Goal: Transaction & Acquisition: Purchase product/service

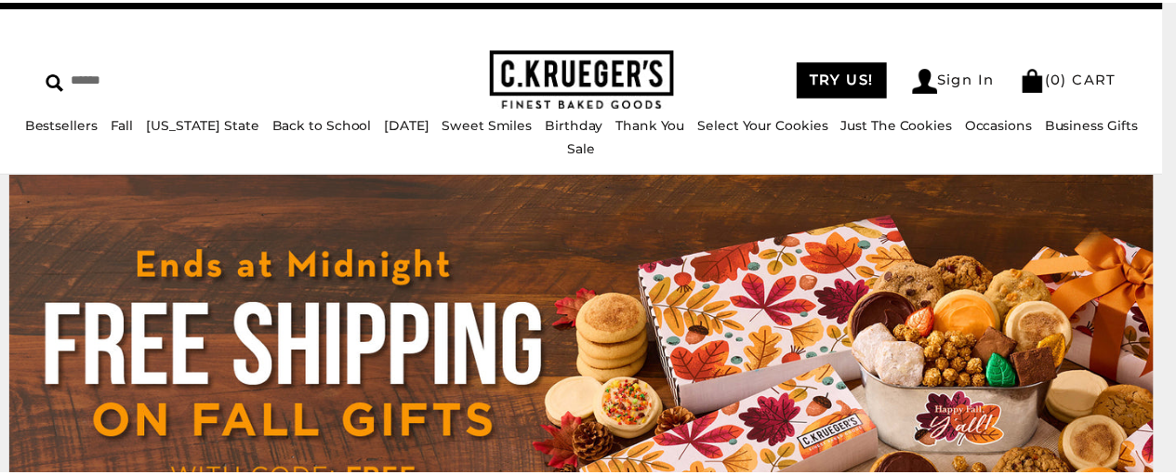
scroll to position [37, 0]
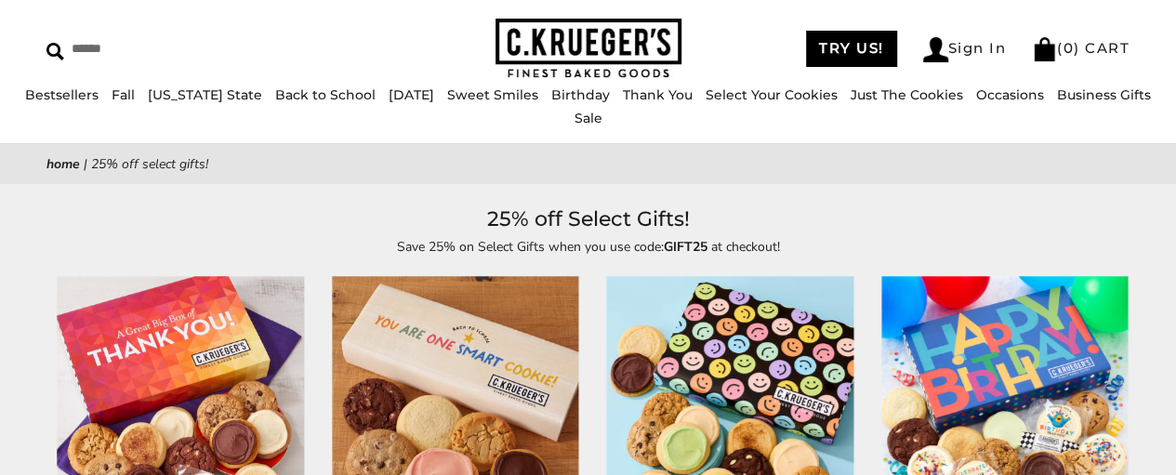
scroll to position [58, 0]
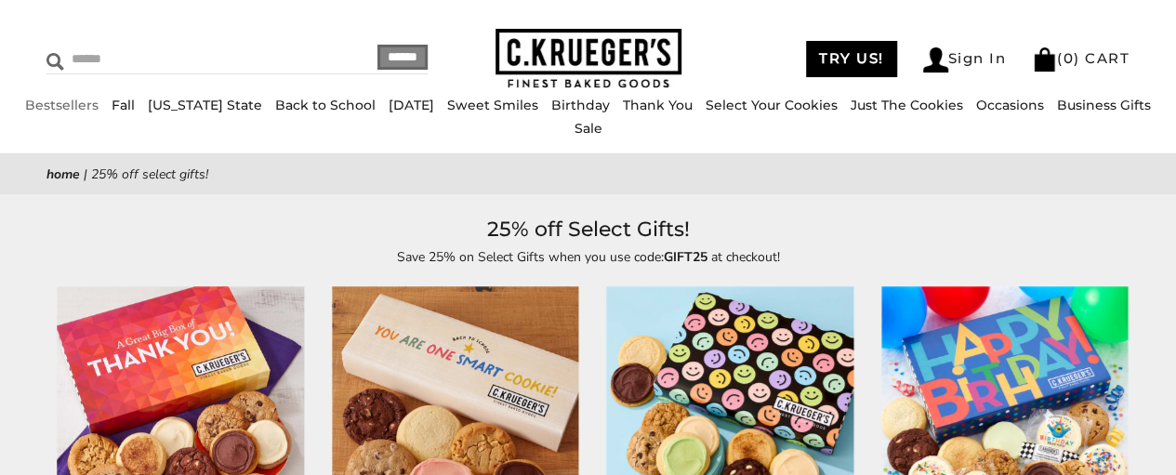
click at [97, 54] on input "Search" at bounding box center [170, 59] width 248 height 29
type input "*"
type input "**********"
click at [377, 43] on input "******" at bounding box center [402, 55] width 50 height 25
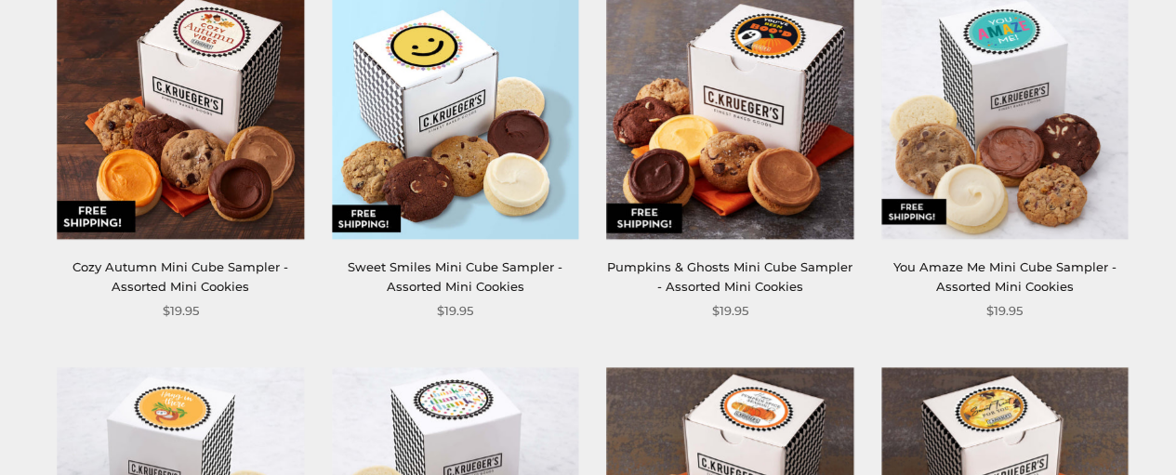
scroll to position [392, 0]
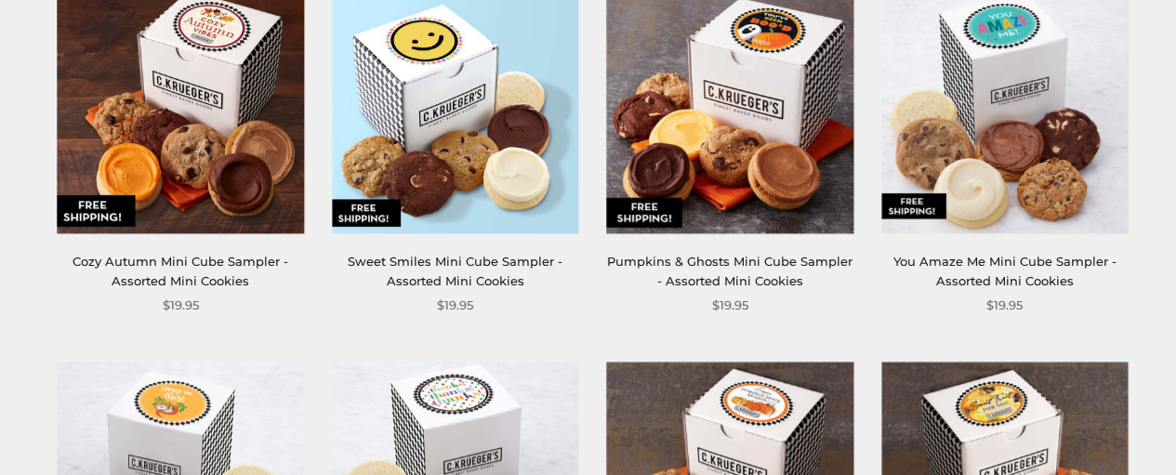
click at [171, 168] on img at bounding box center [181, 109] width 246 height 246
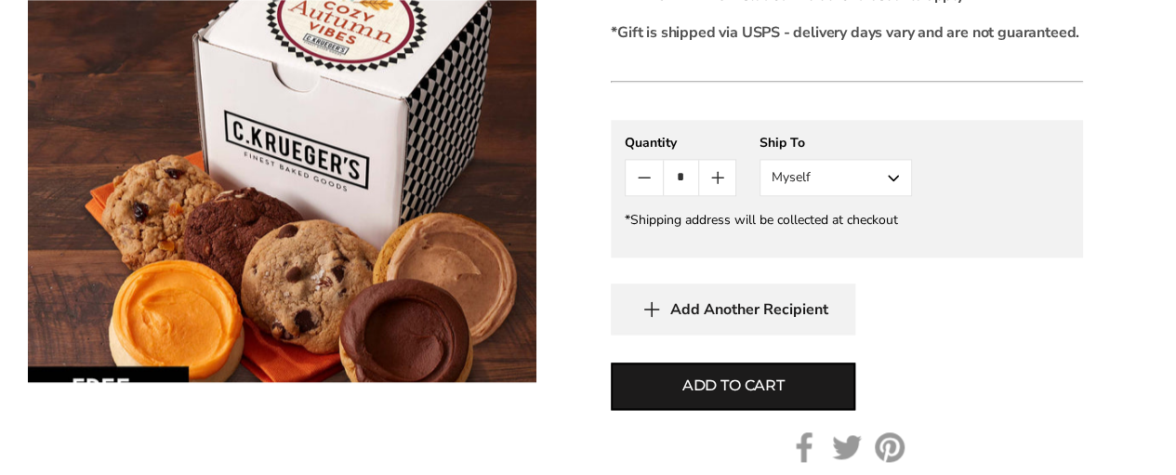
scroll to position [1078, 0]
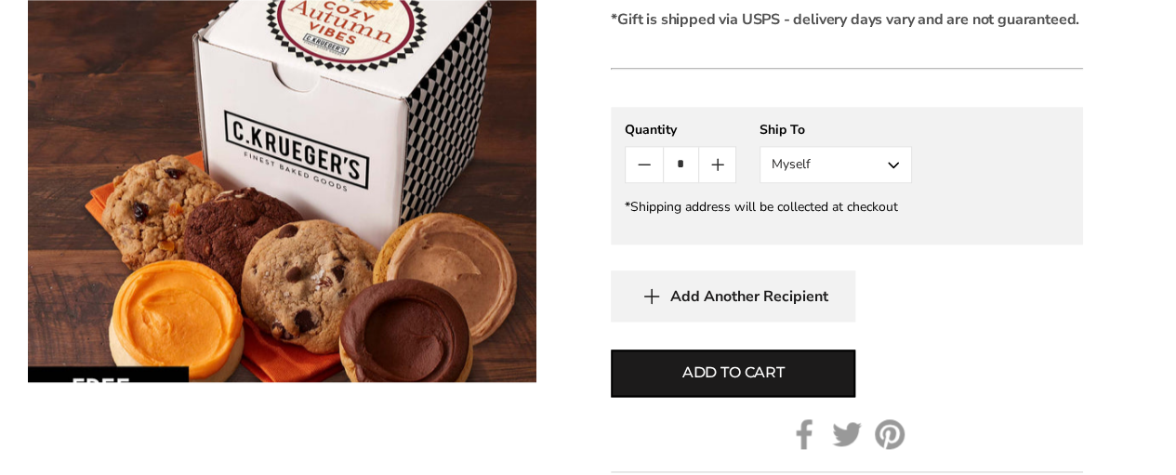
click at [888, 146] on button "Myself" at bounding box center [835, 164] width 152 height 37
click at [870, 217] on button "Other Recipient" at bounding box center [835, 233] width 151 height 33
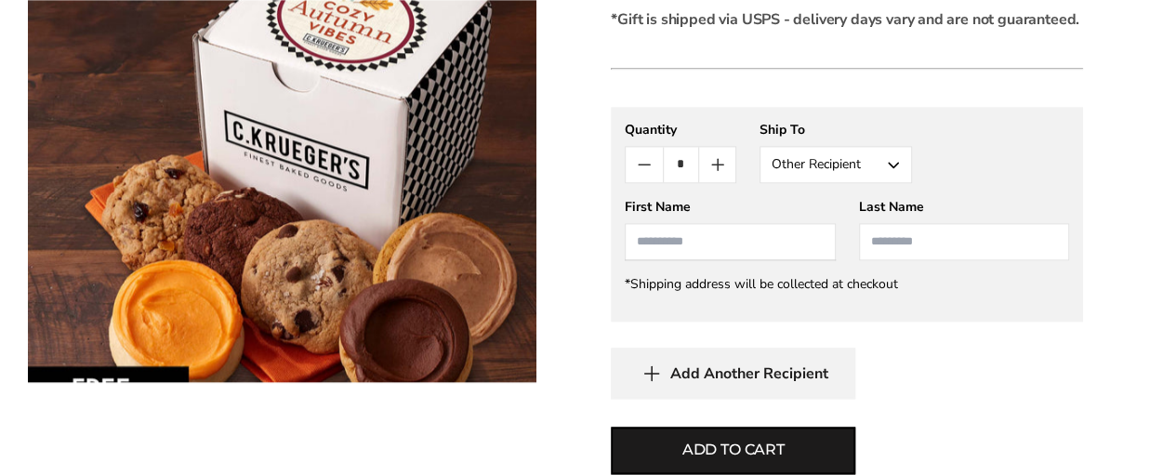
click at [743, 227] on input "First Name" at bounding box center [729, 241] width 210 height 37
type input "****"
click at [936, 223] on input "Last Name" at bounding box center [964, 241] width 210 height 37
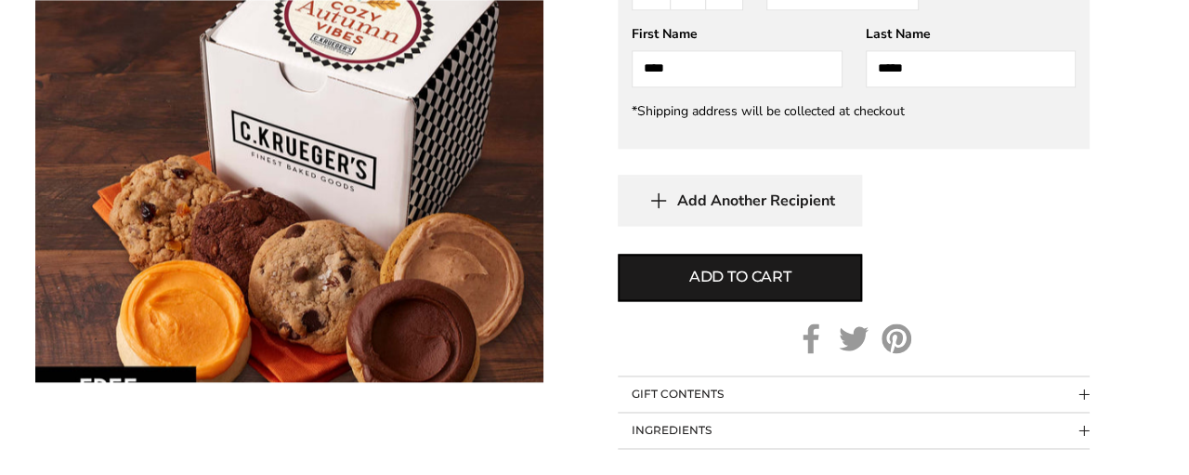
scroll to position [1244, 0]
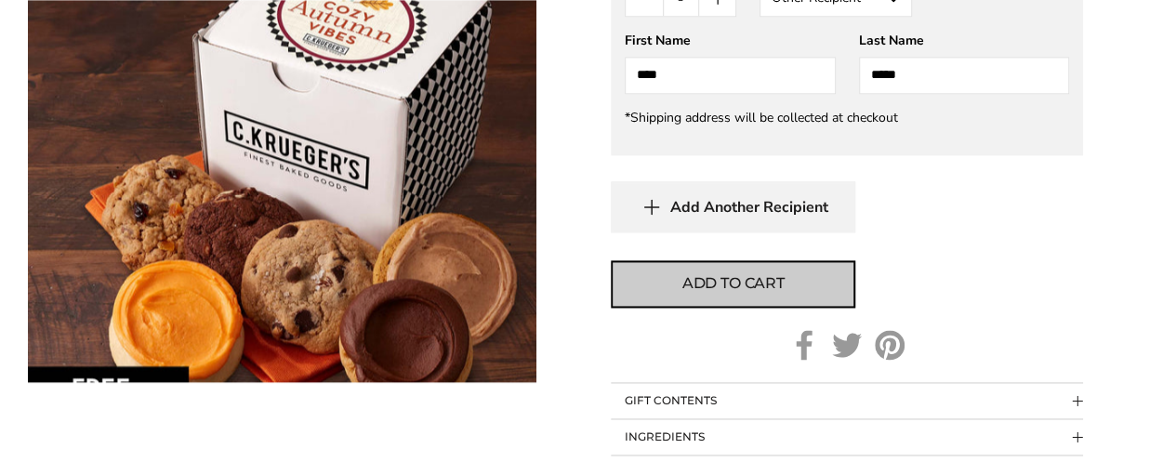
type input "*****"
click at [755, 272] on span "Add to cart" at bounding box center [733, 283] width 102 height 22
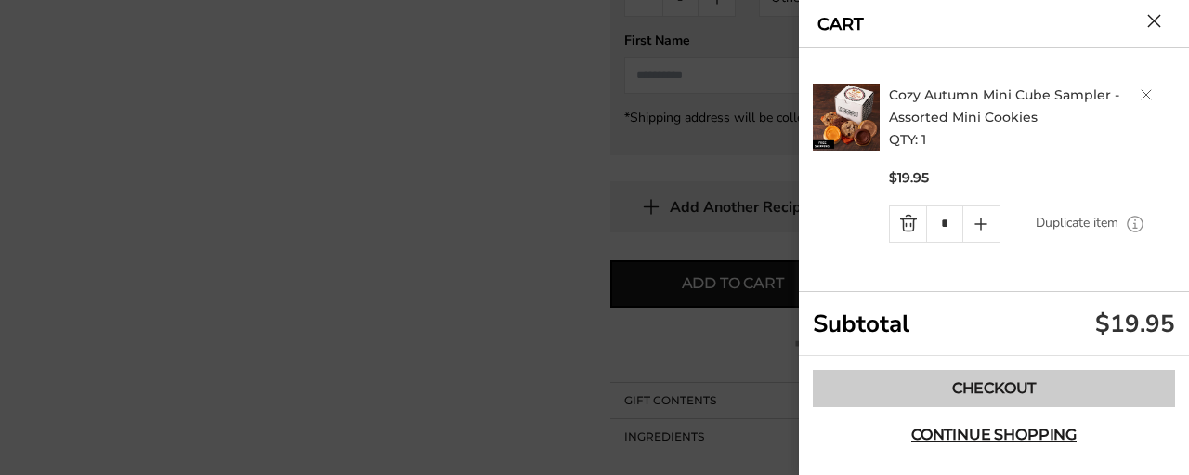
click at [985, 383] on link "Checkout" at bounding box center [994, 388] width 362 height 37
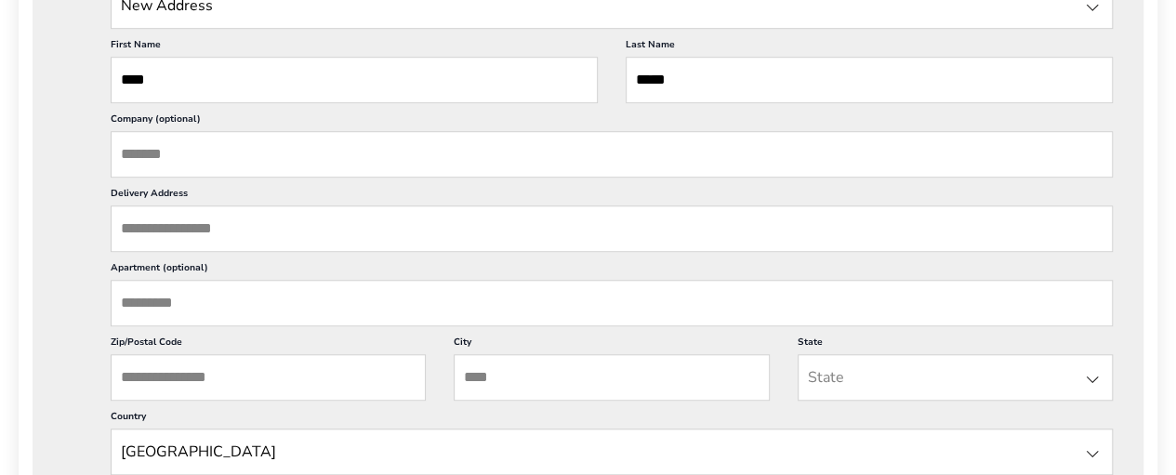
scroll to position [650, 0]
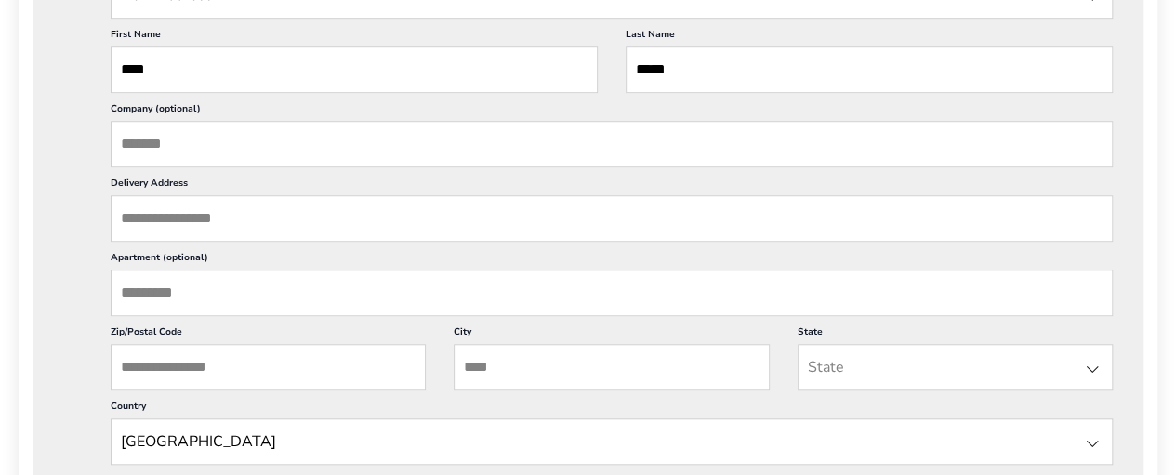
click at [247, 213] on input "Delivery Address" at bounding box center [612, 218] width 1002 height 46
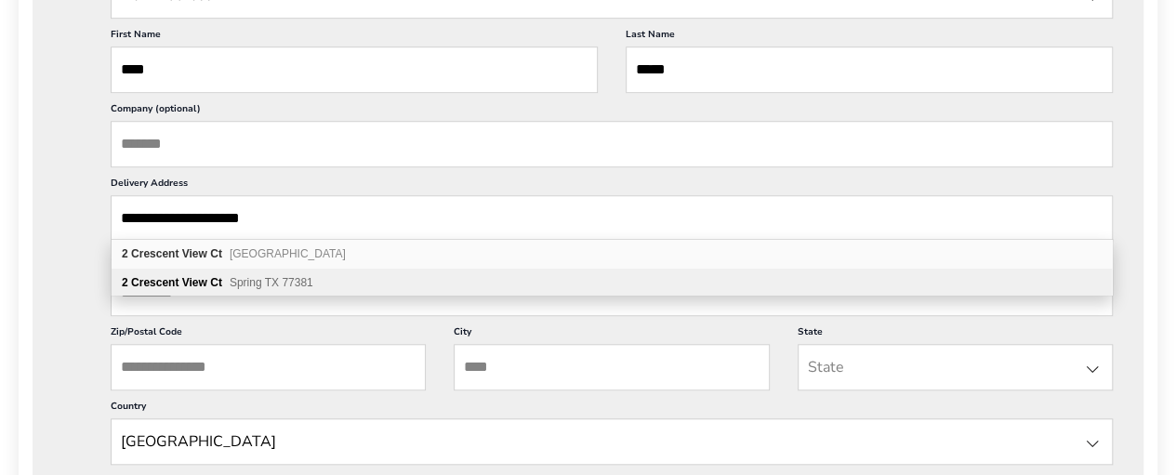
type input "**********"
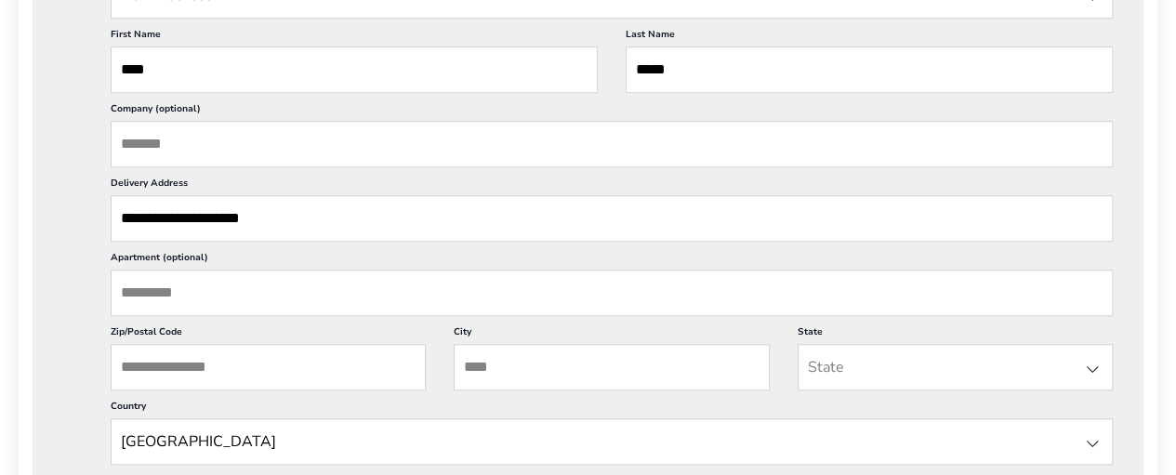
click at [274, 364] on input "Zip/Postal Code" at bounding box center [268, 367] width 315 height 46
type input "*****"
click at [550, 380] on input "City" at bounding box center [610, 367] width 315 height 46
type input "*"
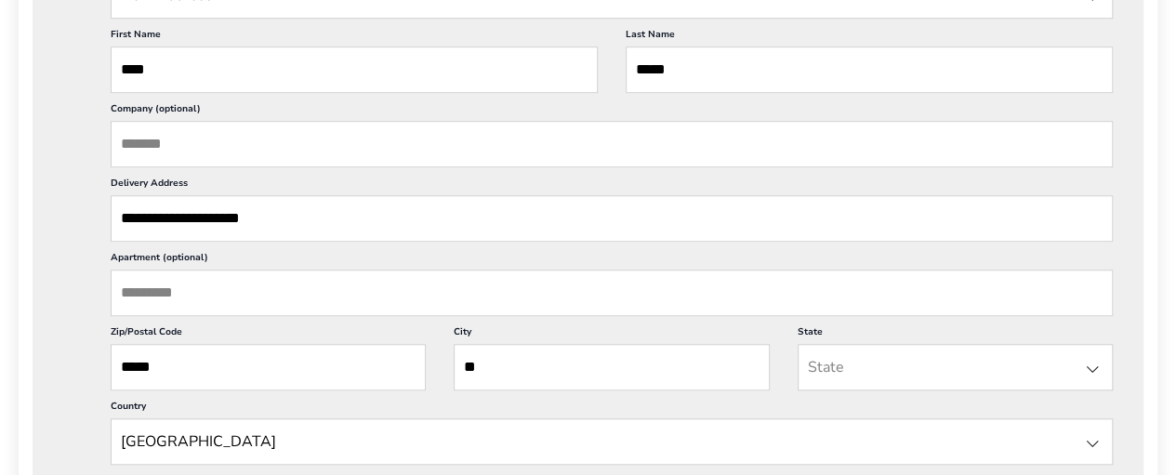
type input "*"
type input "**********"
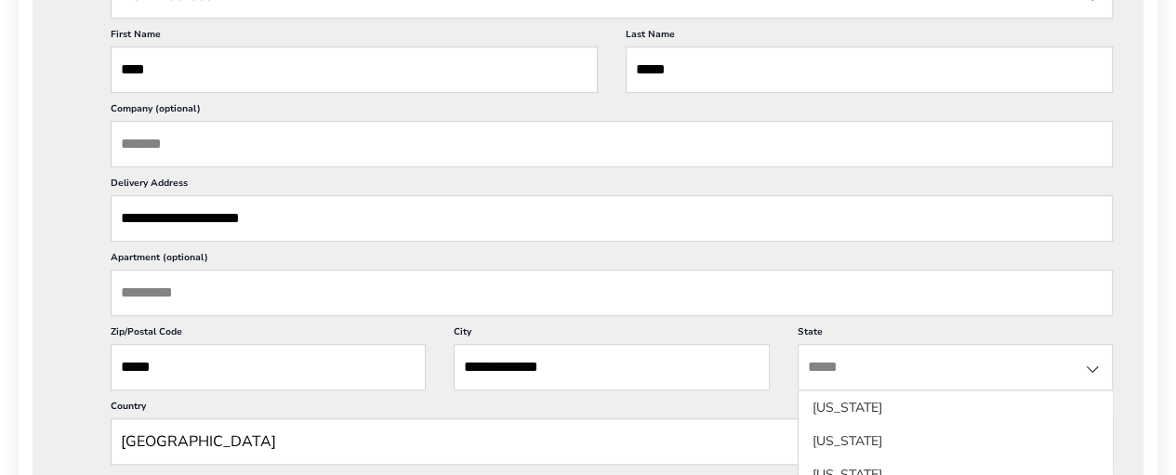
click at [892, 359] on input "State" at bounding box center [954, 367] width 315 height 46
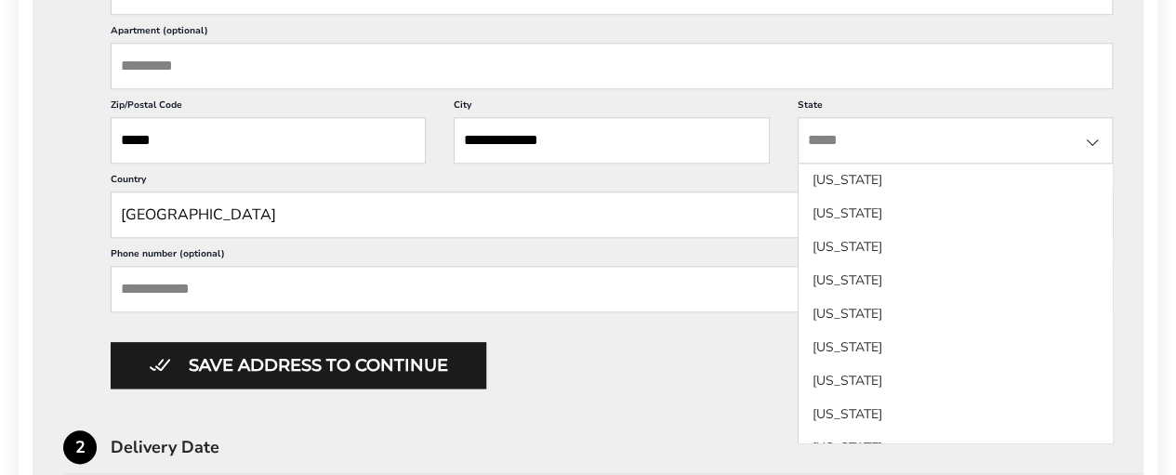
scroll to position [1489, 0]
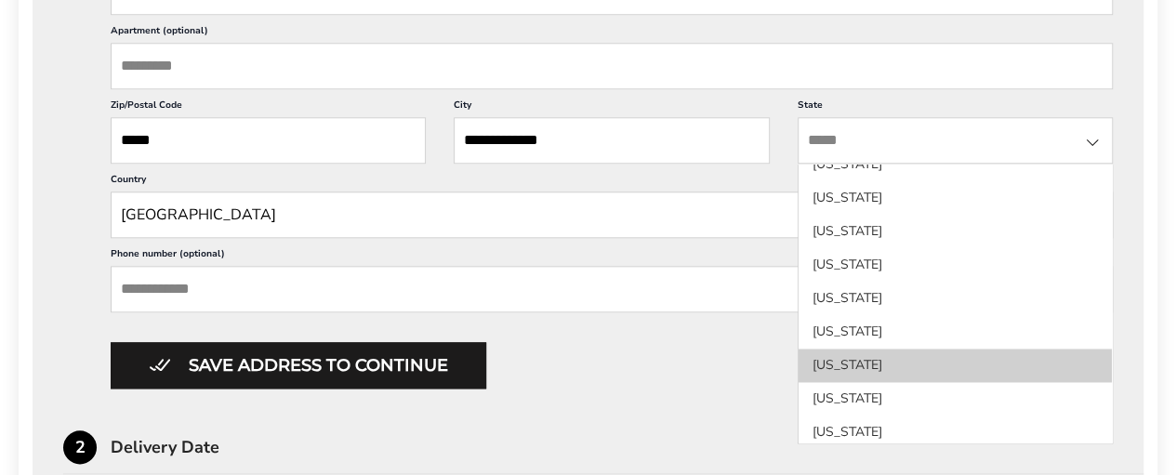
click at [955, 348] on li "Utah" at bounding box center [954, 364] width 313 height 33
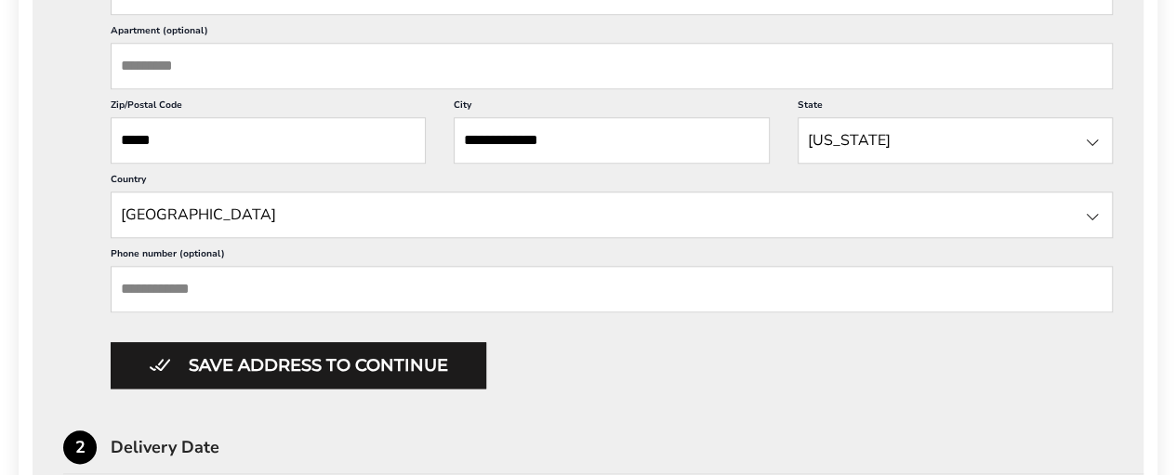
click at [1085, 135] on div at bounding box center [1092, 142] width 22 height 22
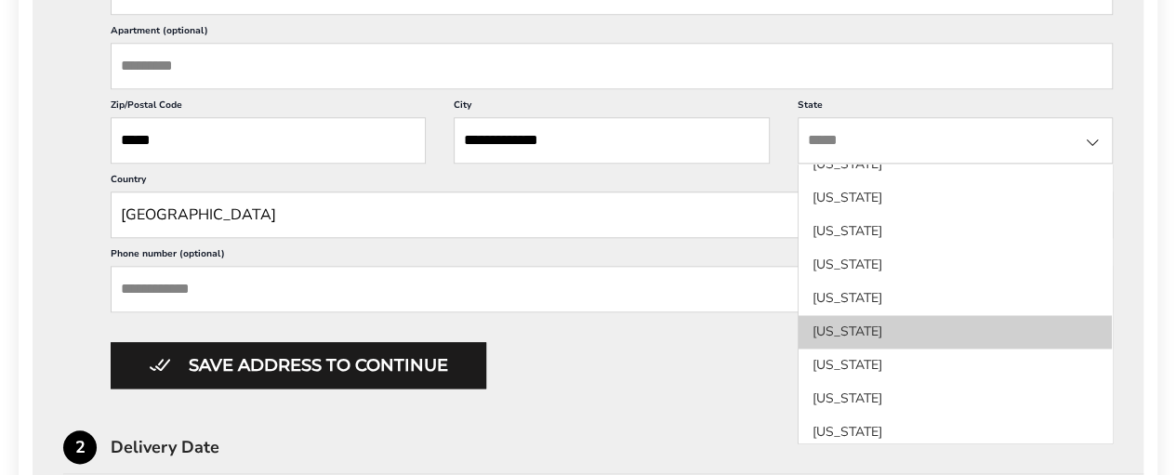
click at [946, 315] on li "Texas" at bounding box center [954, 331] width 313 height 33
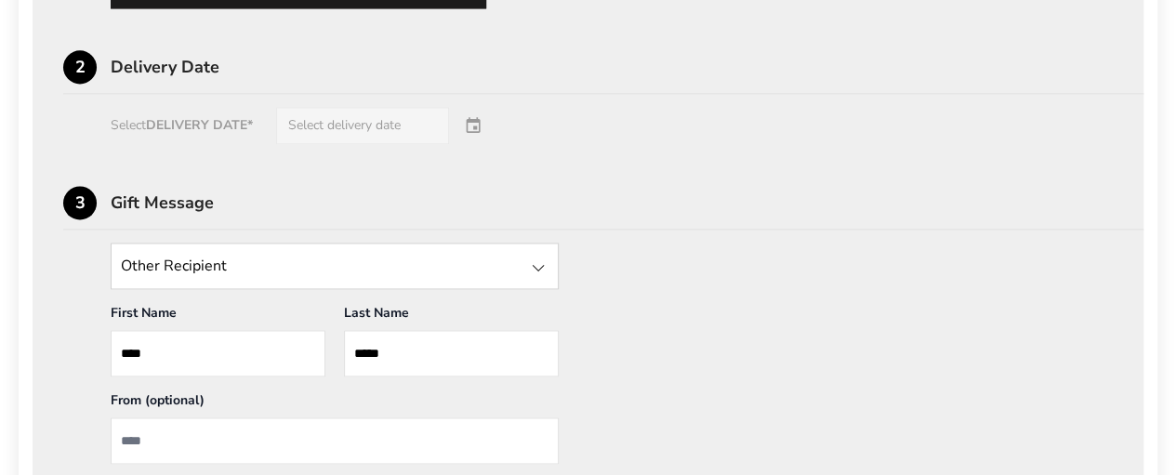
scroll to position [1271, 0]
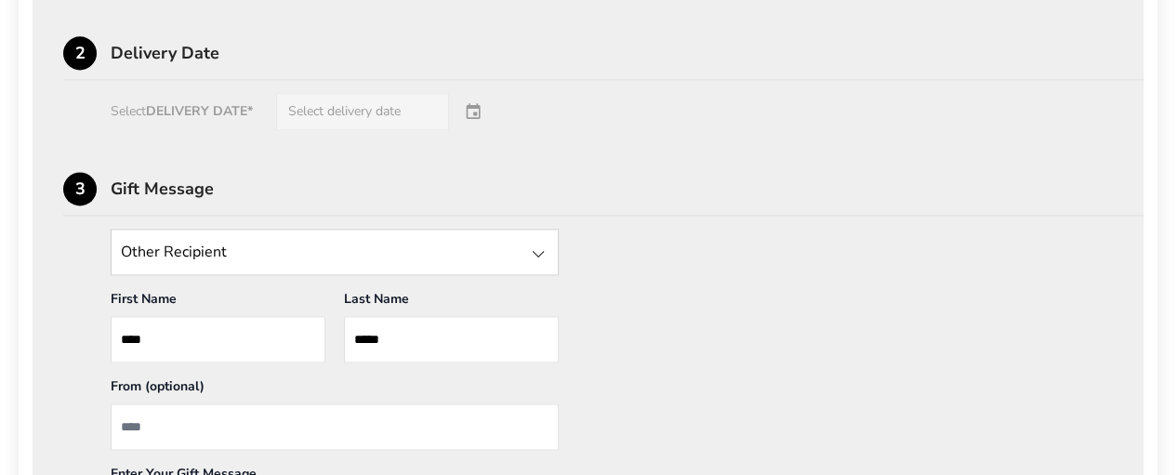
click at [408, 107] on div "Select DELIVERY DATE* Select delivery date" at bounding box center [587, 111] width 1049 height 37
click at [479, 112] on div "Select DELIVERY DATE* Select delivery date" at bounding box center [587, 111] width 1049 height 37
click at [476, 104] on div "Select DELIVERY DATE* Select delivery date" at bounding box center [587, 111] width 1049 height 37
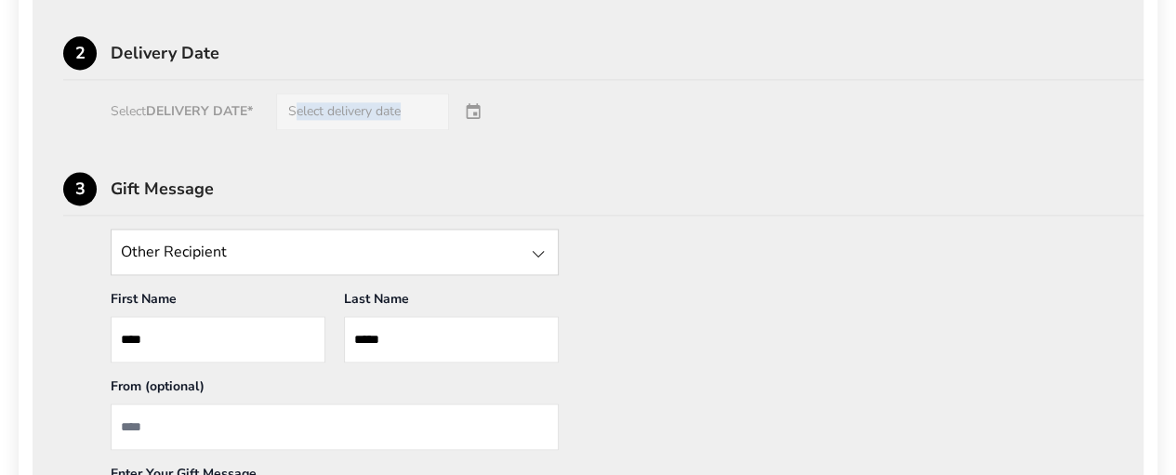
click at [476, 104] on div "Select DELIVERY DATE* Select delivery date" at bounding box center [587, 111] width 1049 height 37
click at [487, 100] on div "Select DELIVERY DATE* Select delivery date" at bounding box center [587, 111] width 1049 height 37
click at [408, 105] on div "Select DELIVERY DATE* Select delivery date" at bounding box center [587, 111] width 1049 height 37
click at [396, 103] on div "Select DELIVERY DATE* Select delivery date" at bounding box center [587, 111] width 1049 height 37
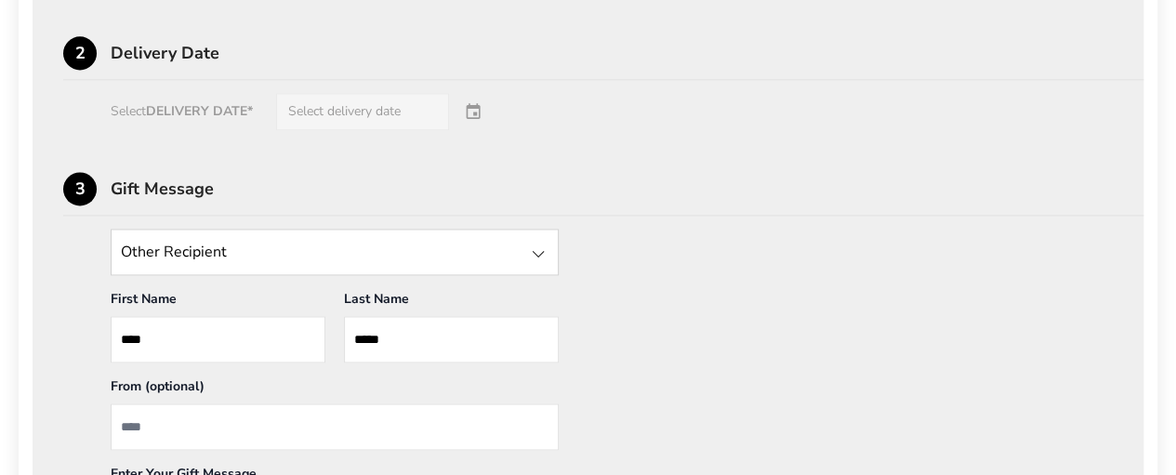
click at [343, 105] on div "Select DELIVERY DATE* Select delivery date" at bounding box center [587, 111] width 1049 height 37
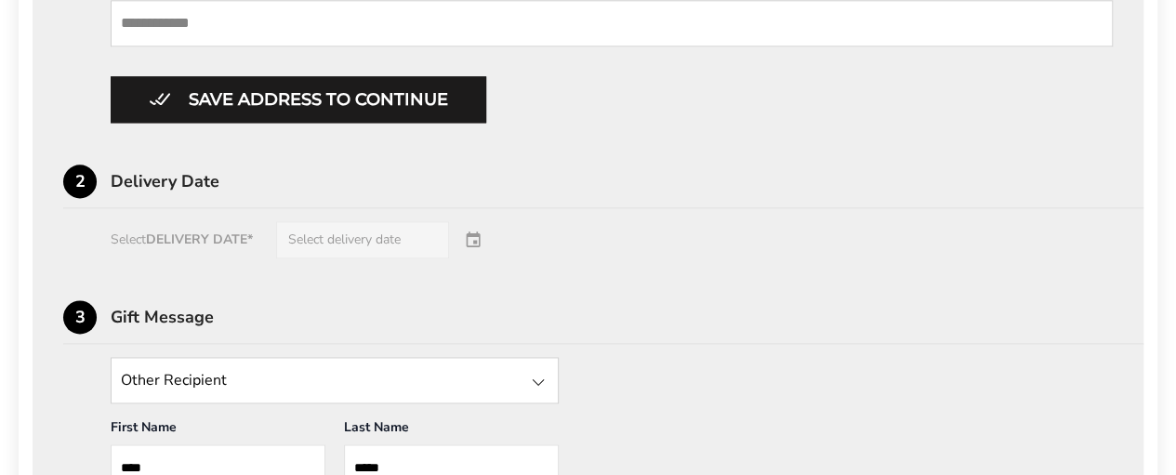
scroll to position [1150, 0]
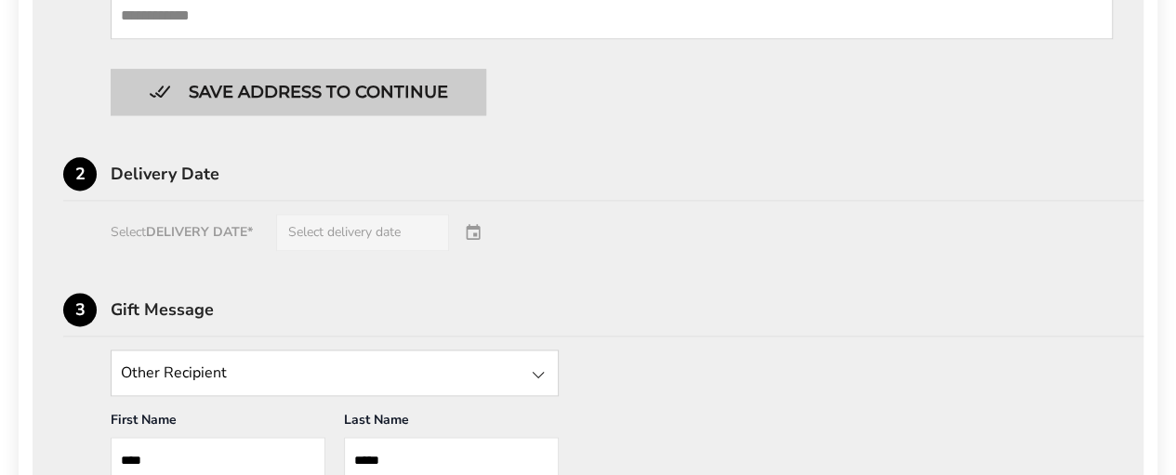
click at [163, 85] on button "Save address to continue" at bounding box center [298, 92] width 375 height 46
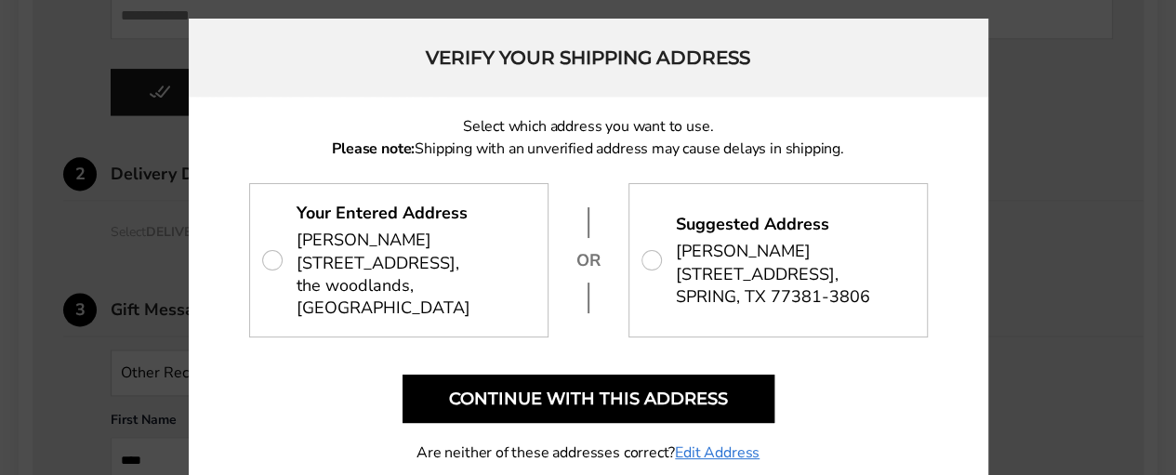
click at [1081, 128] on div at bounding box center [588, 237] width 1176 height 475
click at [270, 250] on p "Your Entered Address rita kelly 2 crescent view court, the woodlands, TX 77381" at bounding box center [398, 260] width 297 height 152
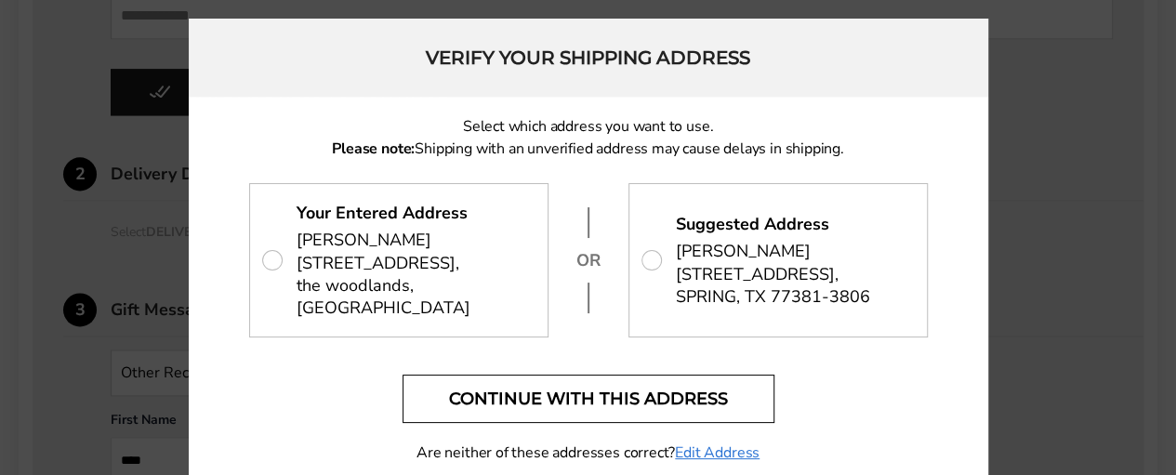
click at [567, 381] on button "Continue with this address" at bounding box center [588, 398] width 372 height 48
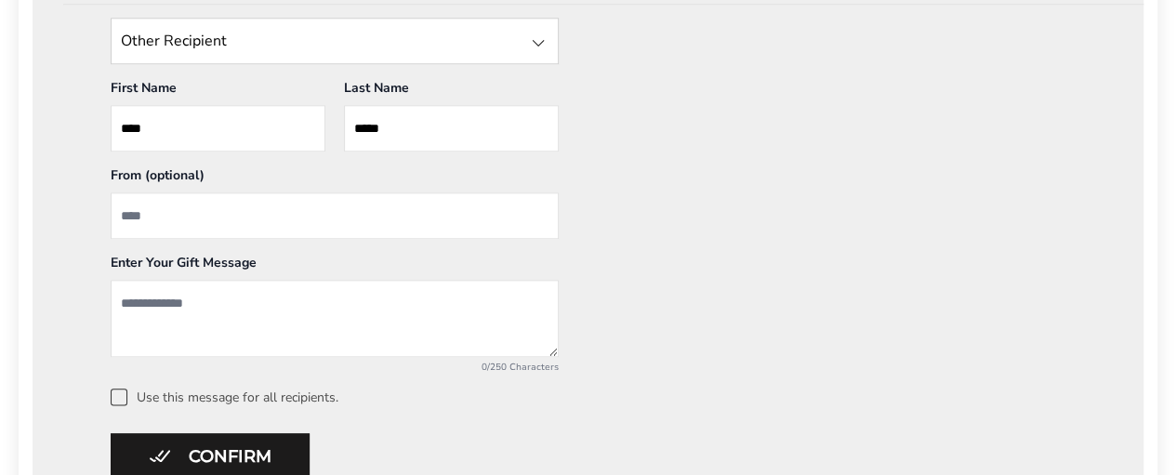
scroll to position [901, 0]
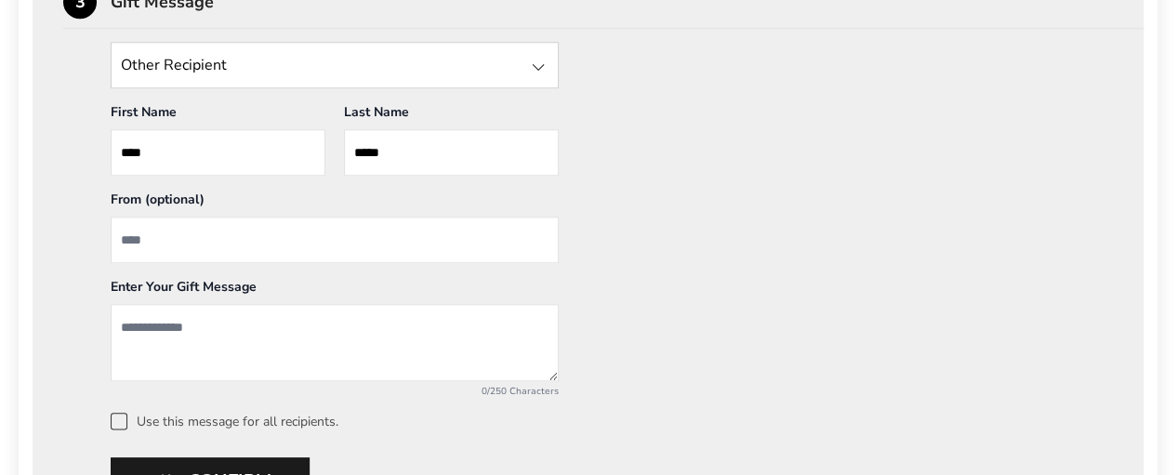
click at [210, 254] on input "From" at bounding box center [335, 240] width 448 height 46
type input "**********"
drag, startPoint x: 208, startPoint y: 320, endPoint x: 227, endPoint y: 328, distance: 20.4
click at [227, 328] on textarea "Add a message" at bounding box center [335, 342] width 448 height 77
click at [245, 335] on textarea "Add a message" at bounding box center [335, 342] width 448 height 77
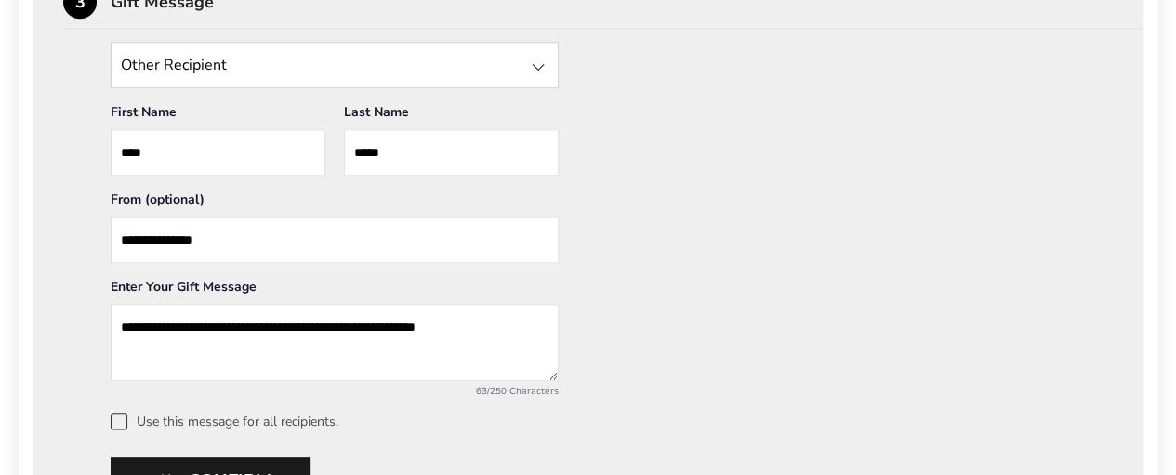
click at [437, 322] on textarea "**********" at bounding box center [335, 342] width 448 height 77
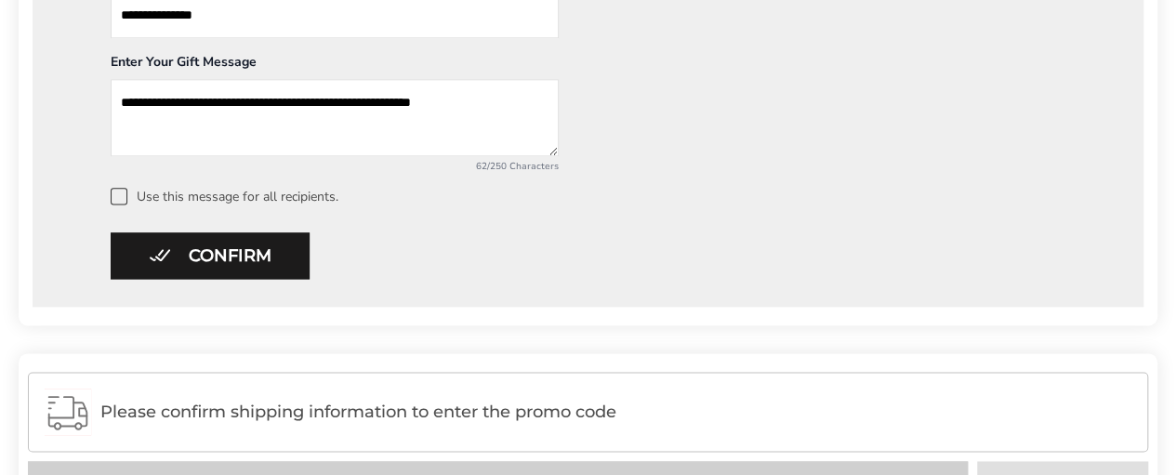
scroll to position [1139, 0]
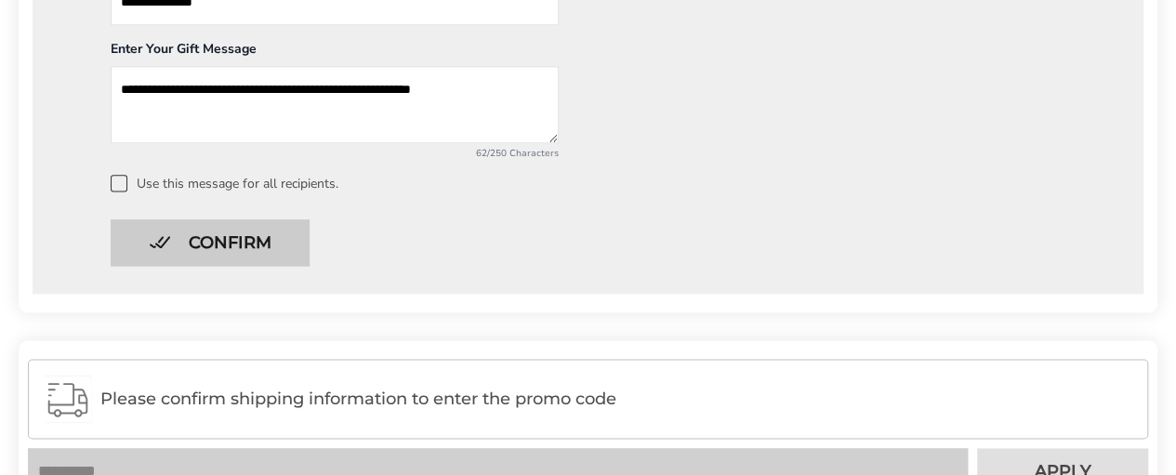
type textarea "**********"
click at [212, 235] on button "Confirm" at bounding box center [210, 242] width 199 height 46
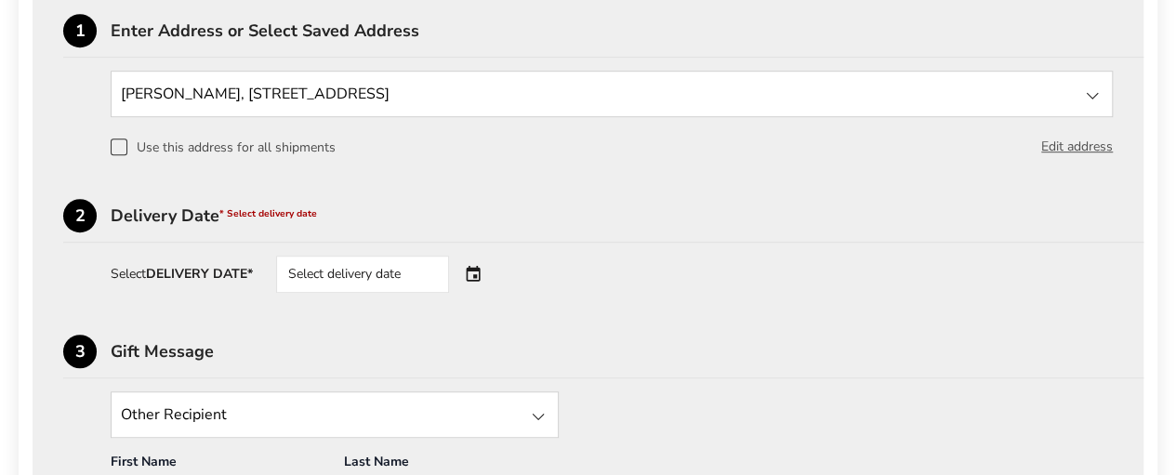
scroll to position [541, 0]
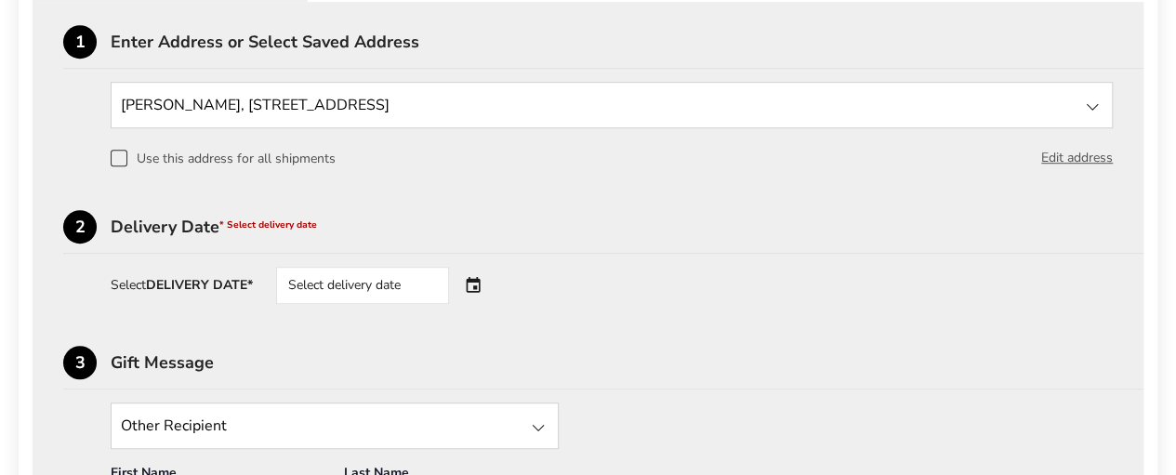
click at [479, 283] on div "Select delivery date" at bounding box center [388, 285] width 225 height 37
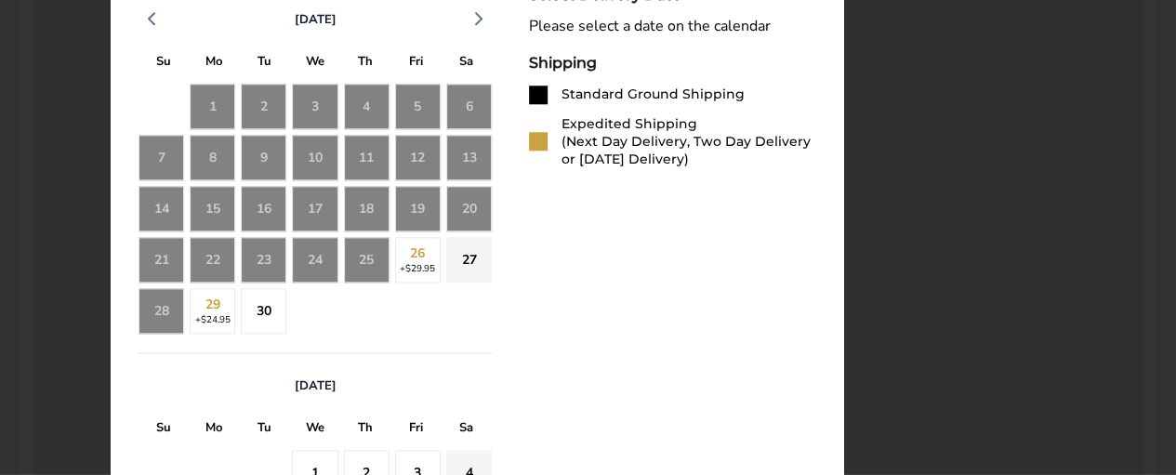
scroll to position [946, 0]
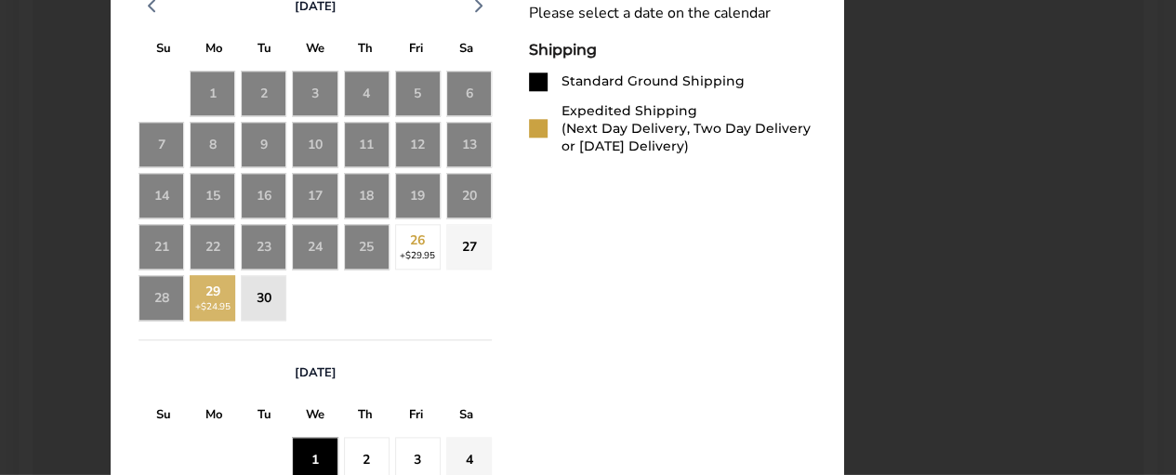
click at [468, 244] on div "27" at bounding box center [469, 247] width 46 height 46
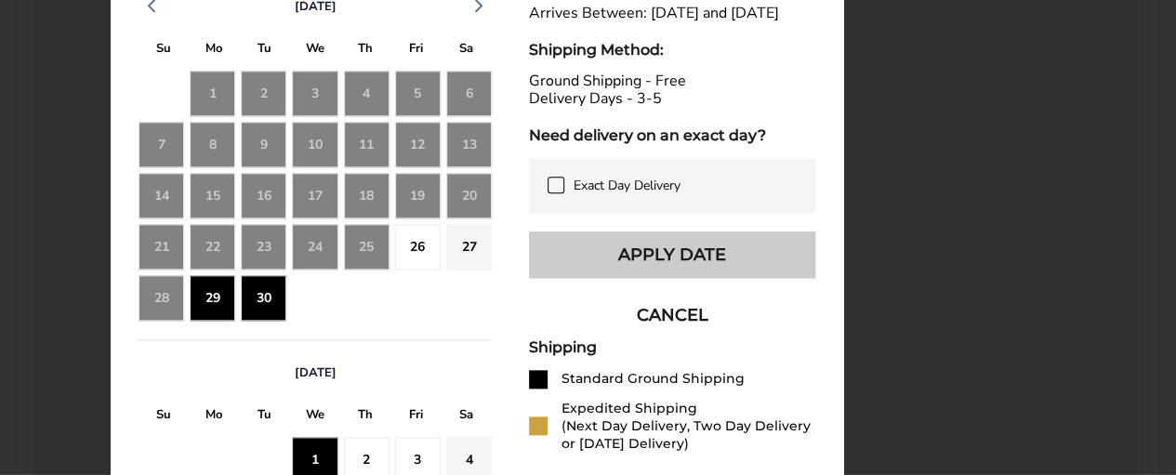
click at [691, 278] on button "Apply Date" at bounding box center [672, 254] width 286 height 46
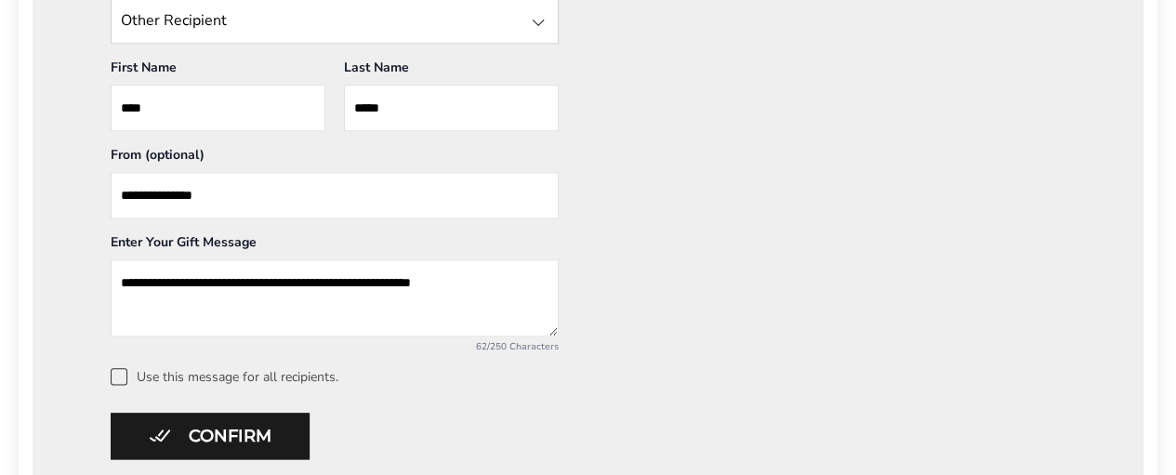
click at [246, 432] on button "Confirm" at bounding box center [210, 436] width 199 height 46
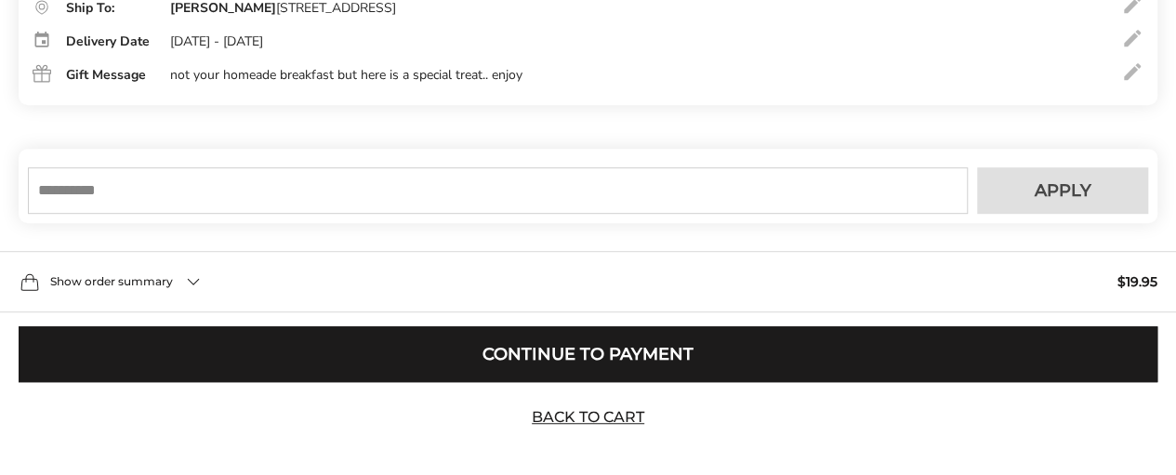
scroll to position [522, 0]
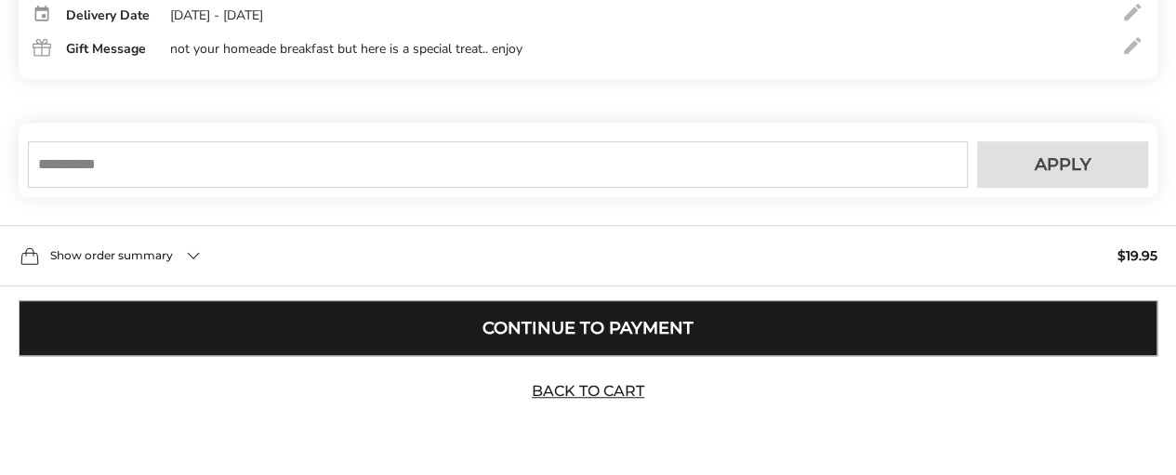
click at [559, 322] on button "Continue to Payment" at bounding box center [588, 328] width 1138 height 56
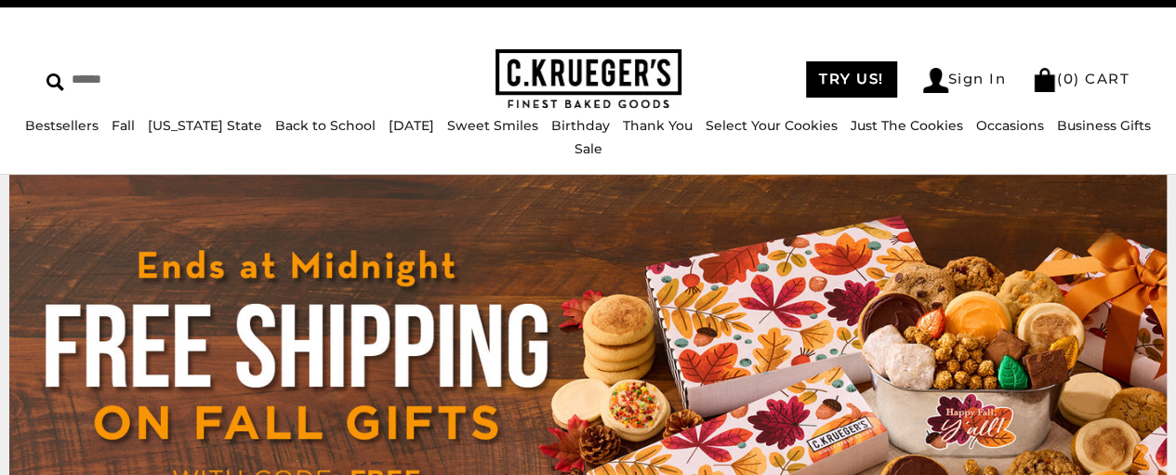
scroll to position [61, 0]
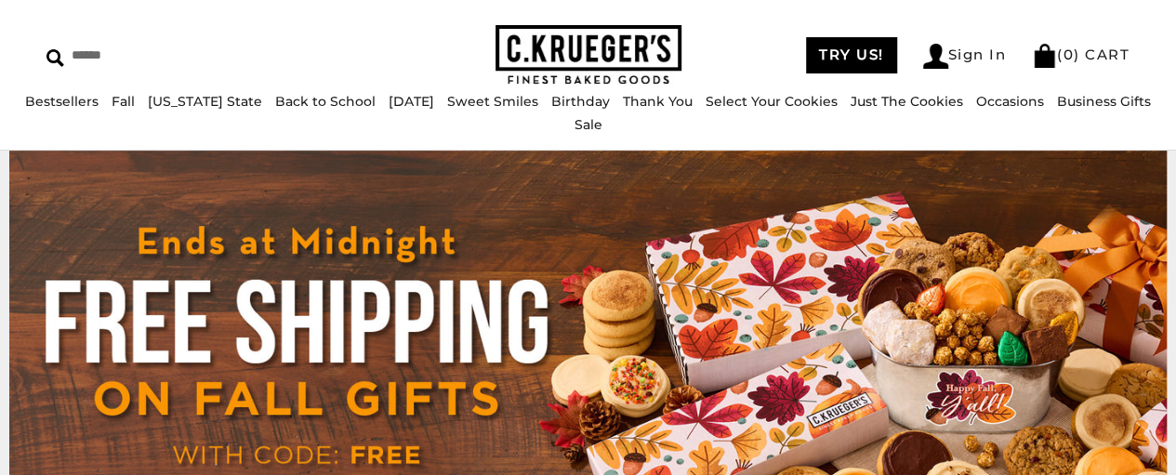
click at [1169, 460] on link at bounding box center [588, 368] width 1176 height 434
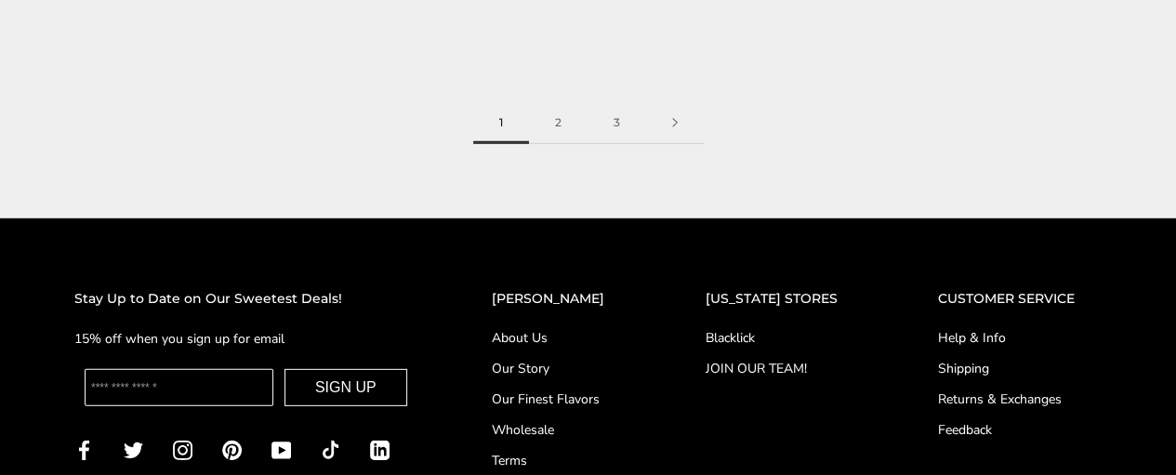
scroll to position [2669, 0]
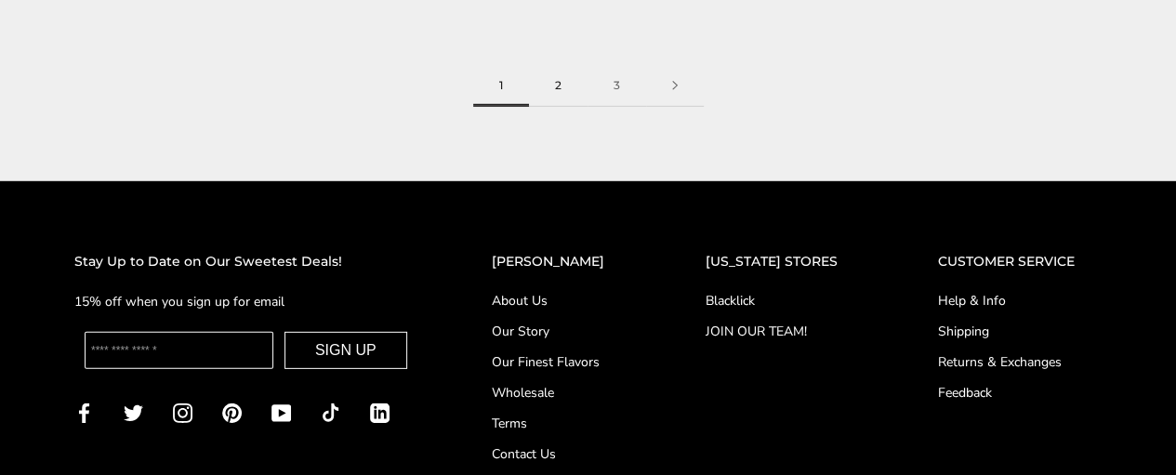
click at [556, 88] on link "2" at bounding box center [558, 86] width 59 height 42
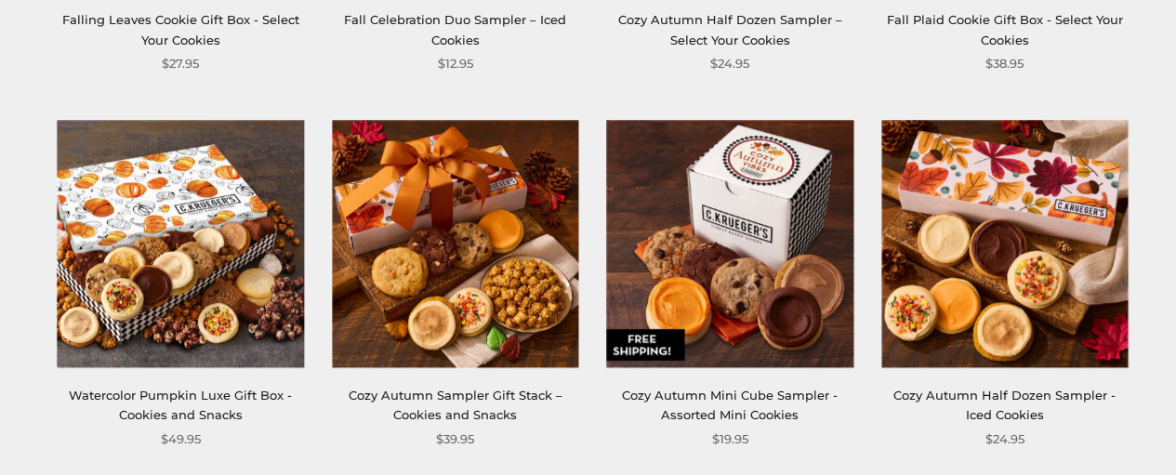
scroll to position [1222, 0]
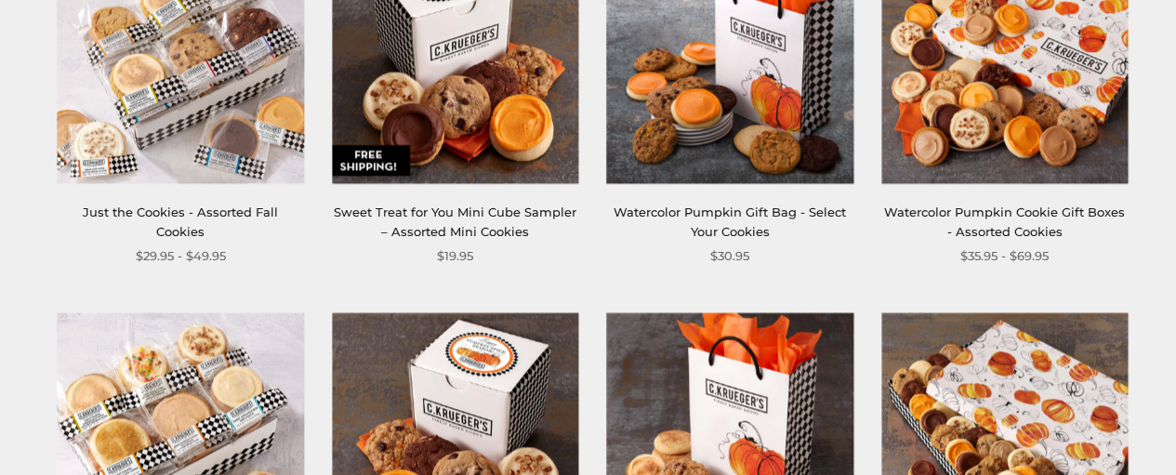
click at [187, 213] on link "Just the Cookies - Assorted Fall Cookies" at bounding box center [180, 221] width 195 height 34
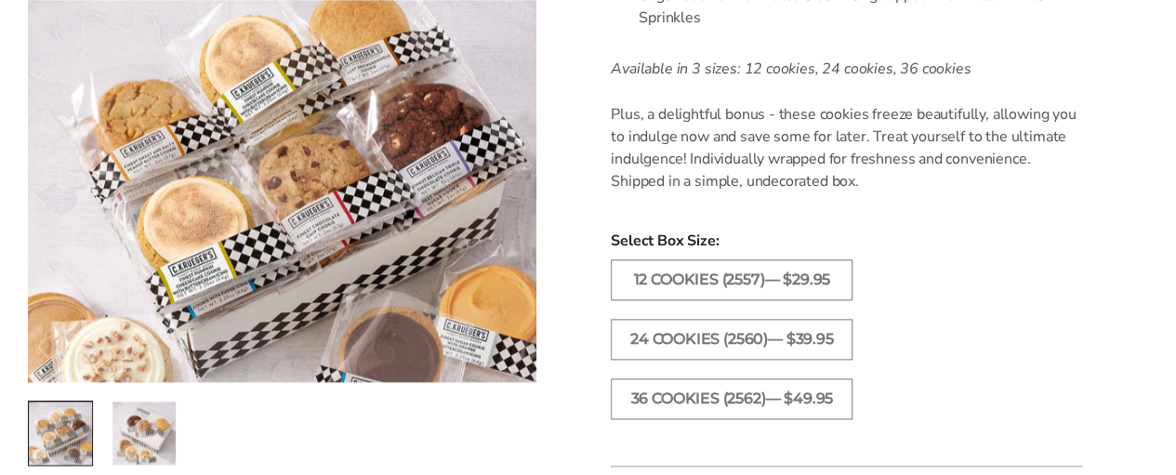
scroll to position [1028, 0]
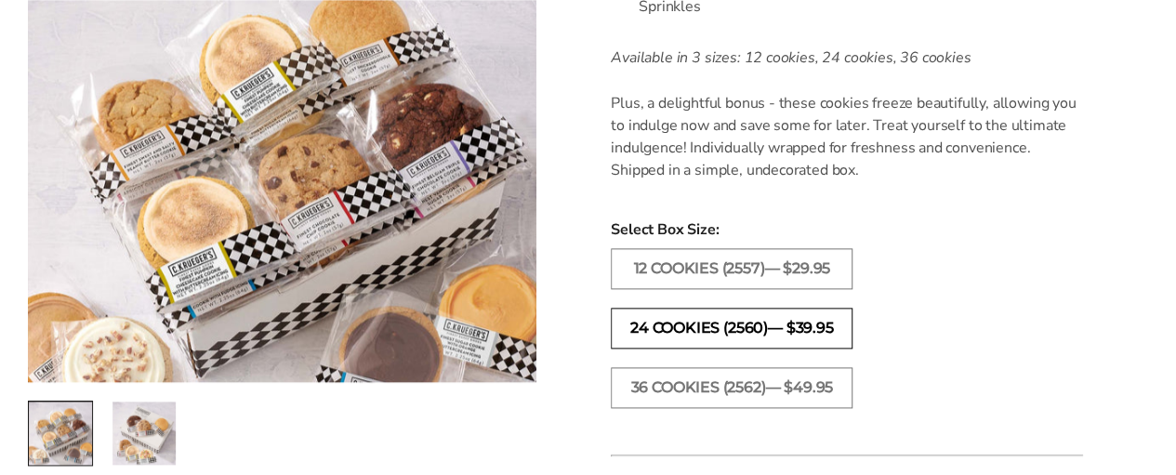
click at [690, 308] on label "24 COOKIES (2560)— $39.95" at bounding box center [732, 328] width 242 height 41
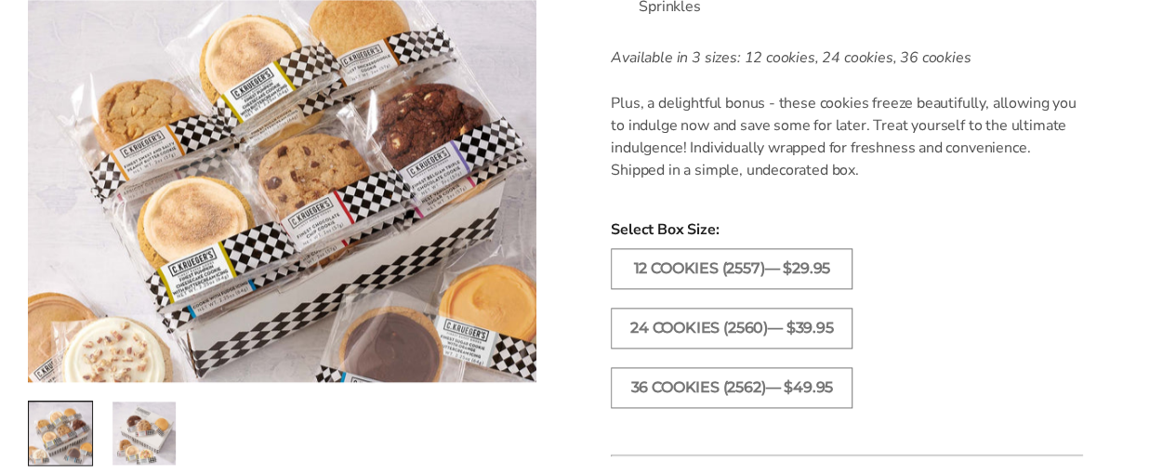
click at [1126, 58] on div "[PERSON_NAME] Just the Cookies - Assorted Fall Cookies SKU: 2560 $39.95 / Somet…" at bounding box center [869, 77] width 611 height 1707
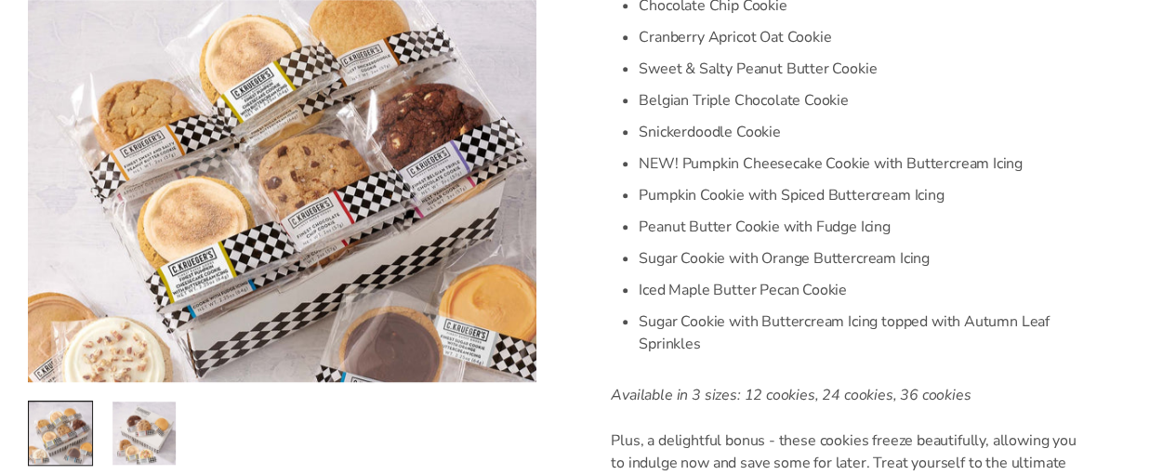
scroll to position [769, 0]
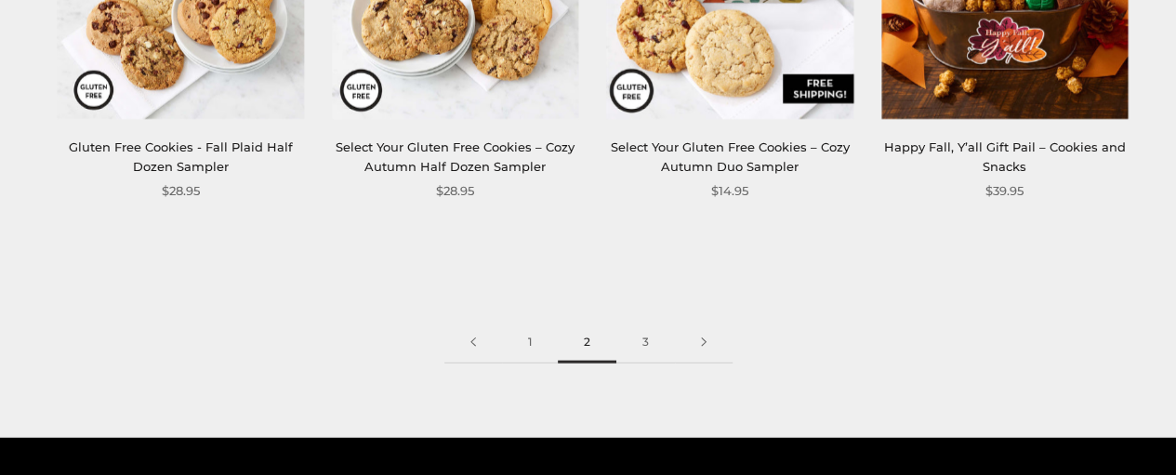
scroll to position [2450, 0]
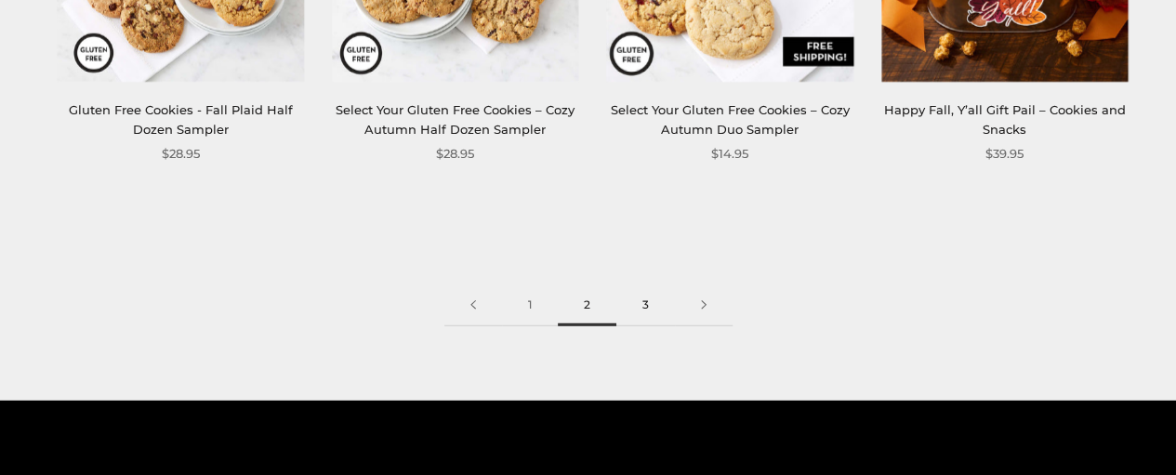
click at [645, 305] on link "3" at bounding box center [645, 305] width 59 height 42
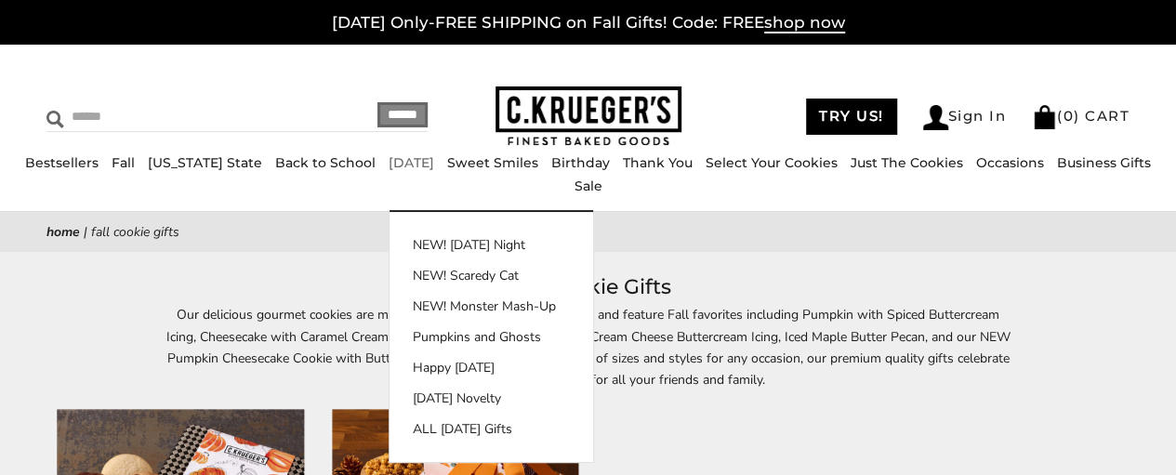
click at [125, 111] on input "Search" at bounding box center [170, 116] width 248 height 29
type input "********"
click at [398, 109] on input "******" at bounding box center [402, 114] width 50 height 25
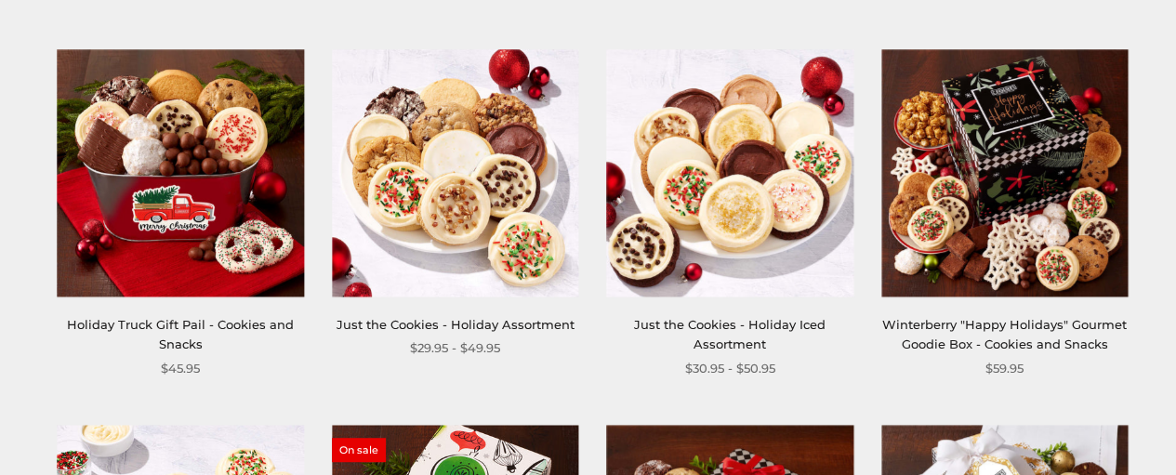
scroll to position [361, 0]
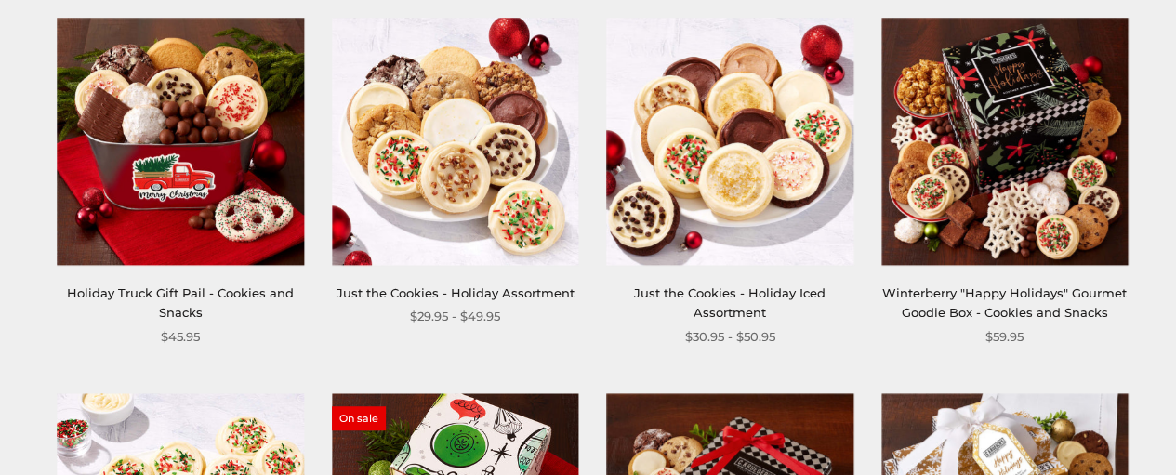
click at [194, 100] on img at bounding box center [181, 141] width 246 height 246
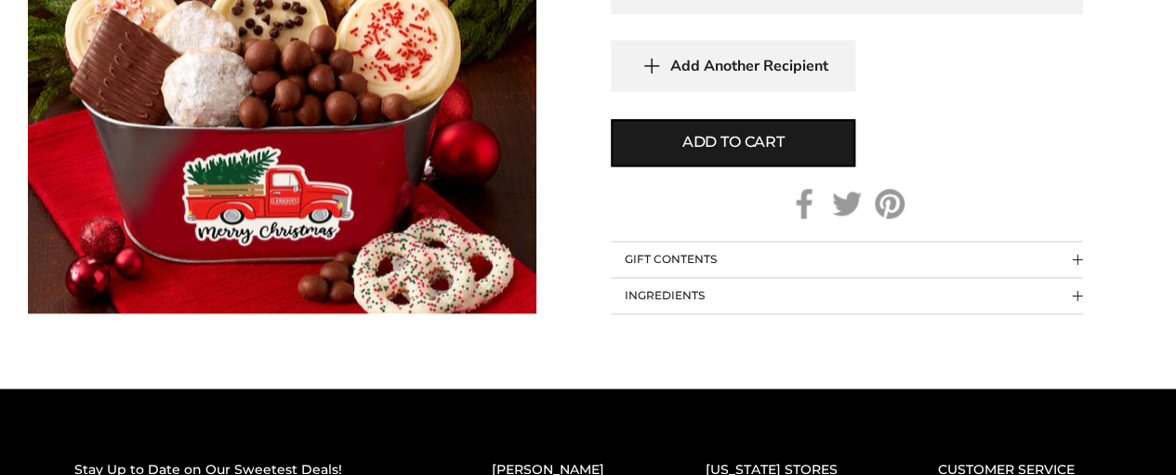
scroll to position [620, 0]
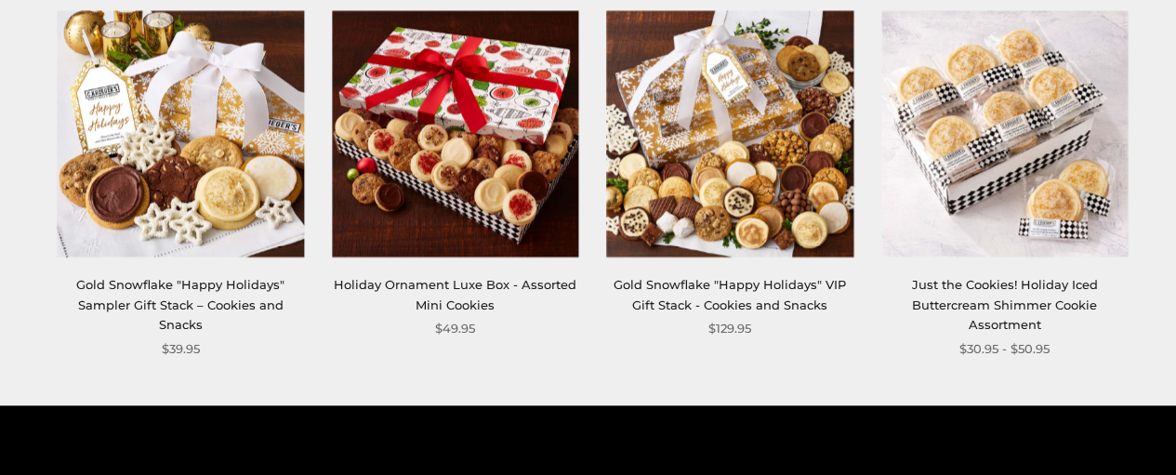
scroll to position [1139, 0]
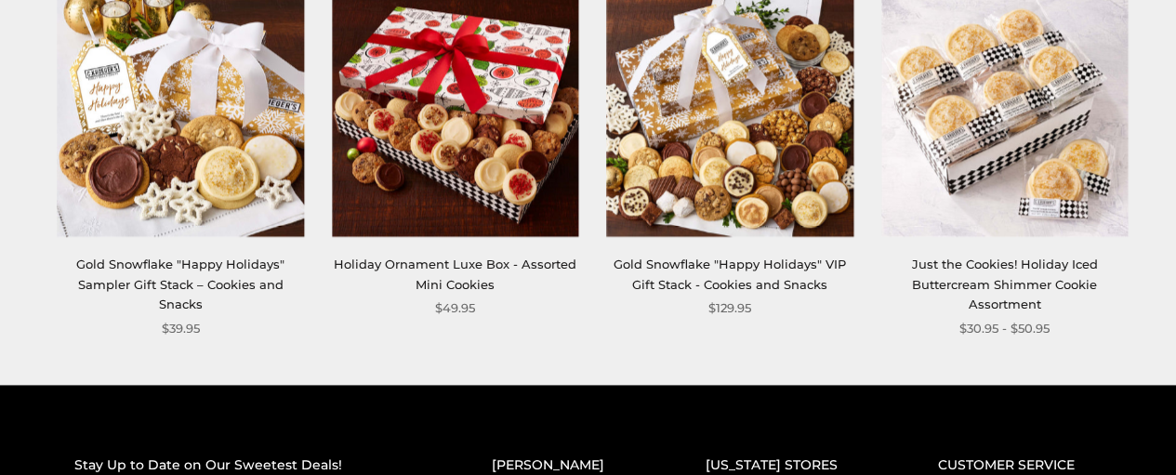
click at [769, 192] on img at bounding box center [730, 113] width 246 height 246
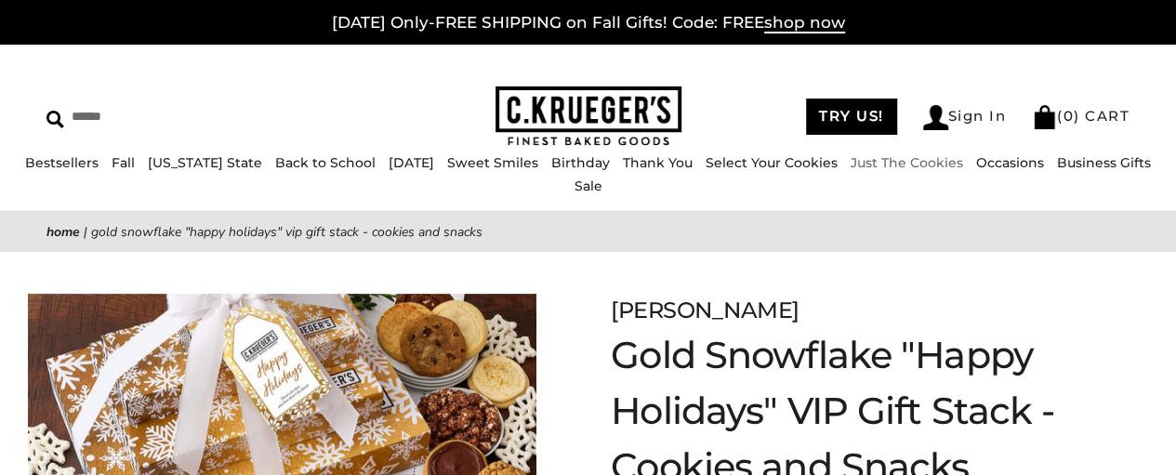
click at [857, 171] on link "Just The Cookies" at bounding box center [906, 162] width 112 height 17
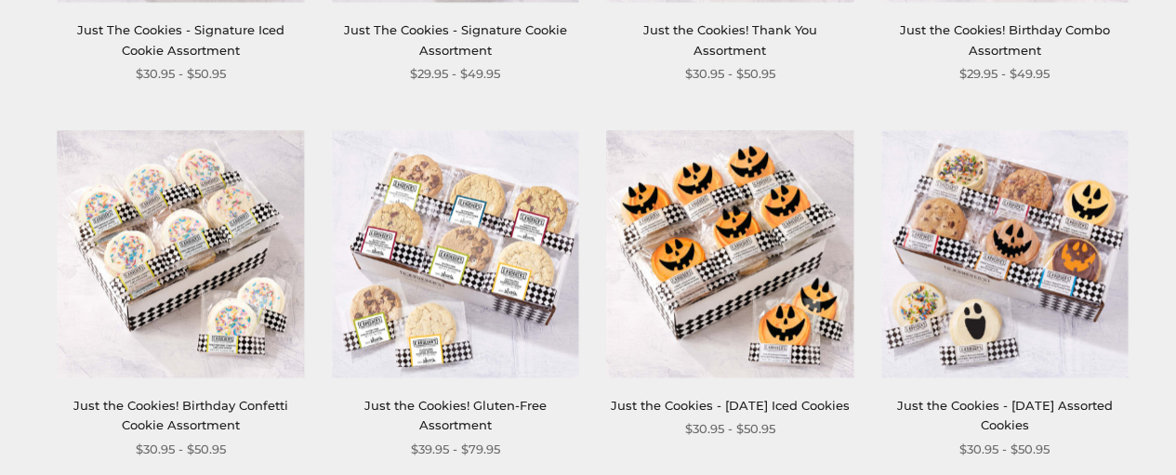
scroll to position [1101, 0]
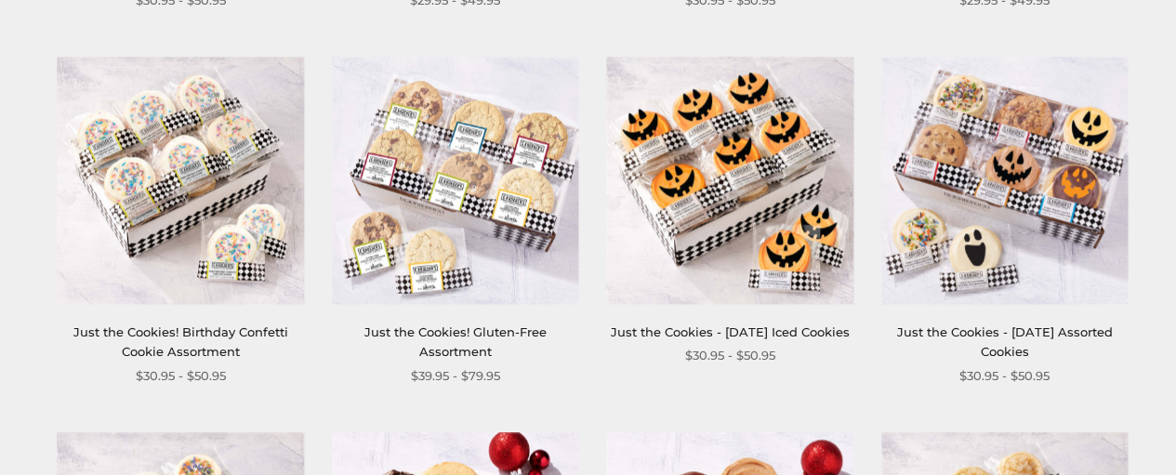
click at [1175, 469] on section "**********" at bounding box center [588, 185] width 1176 height 2033
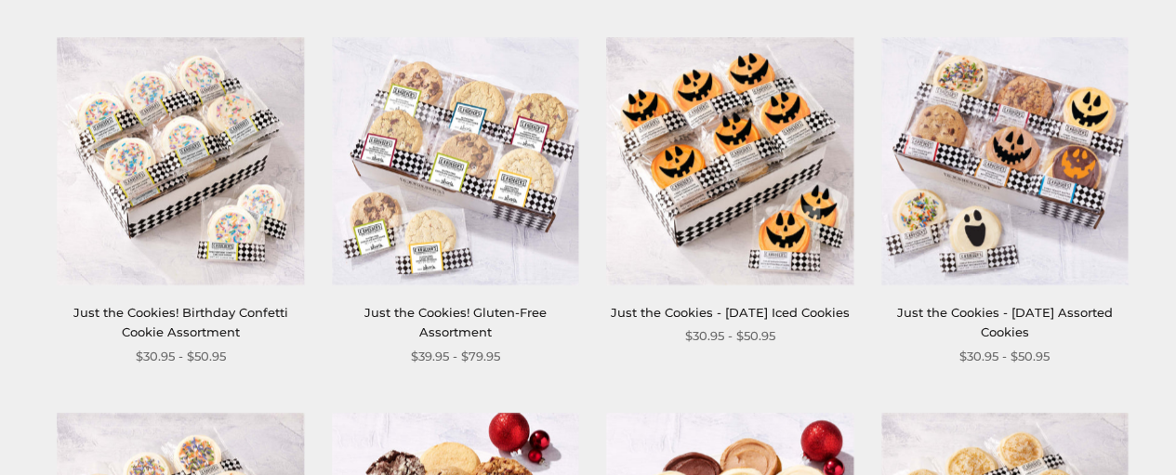
scroll to position [1059, 0]
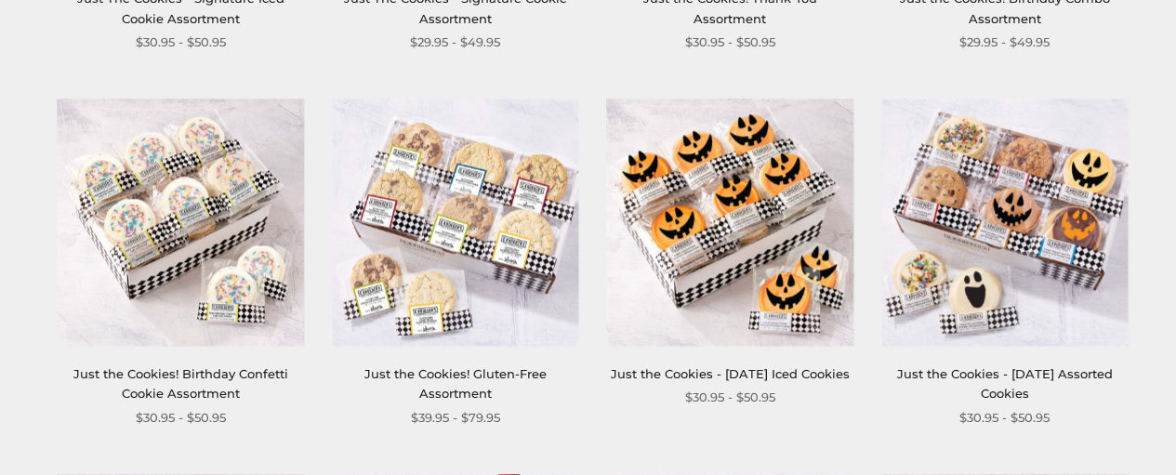
click at [1129, 29] on div "**********" at bounding box center [579, 297] width 1136 height 1896
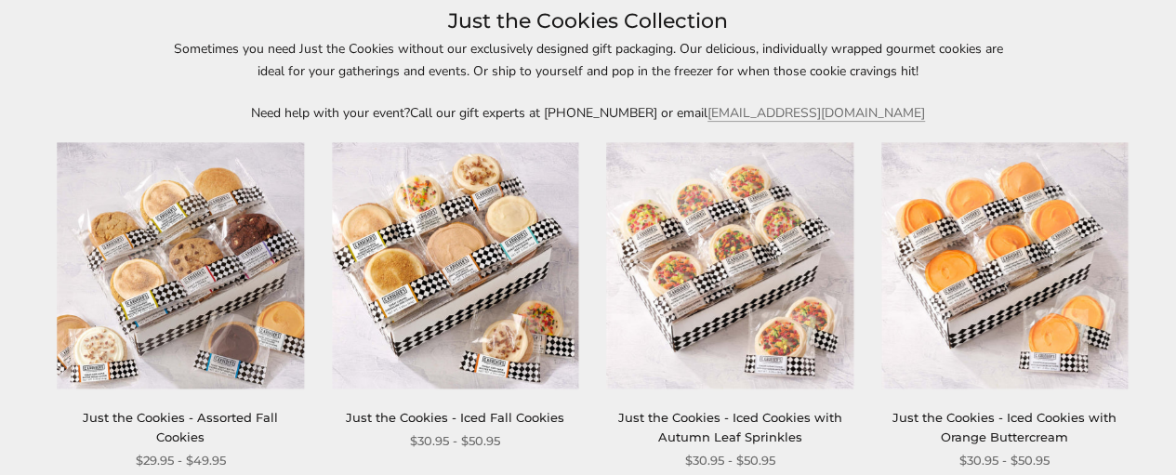
scroll to position [179, 0]
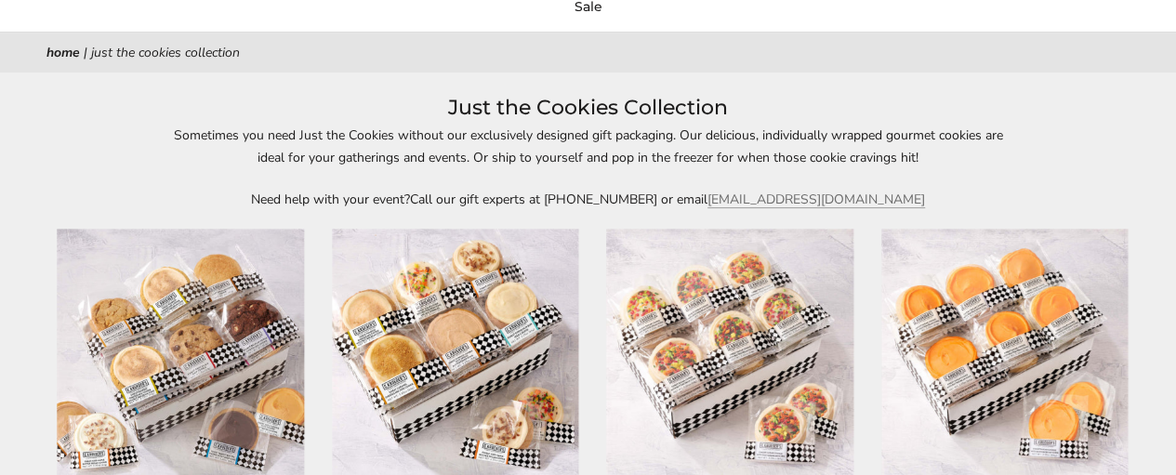
click at [180, 183] on div "Sometimes you need Just the Cookies without our exclusively designed gift packa…" at bounding box center [588, 167] width 855 height 85
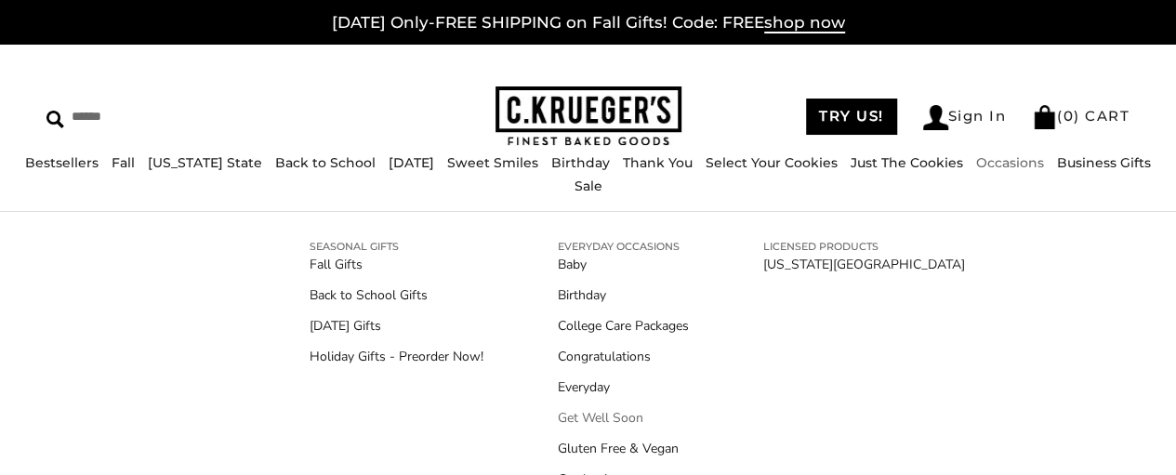
click at [608, 414] on link "Get Well Soon" at bounding box center [623, 418] width 131 height 20
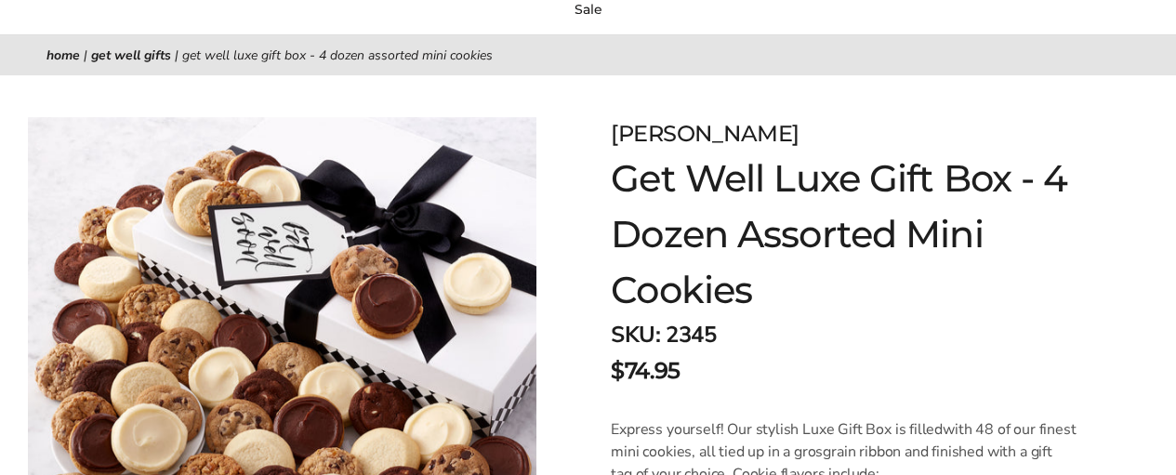
scroll to position [161, 0]
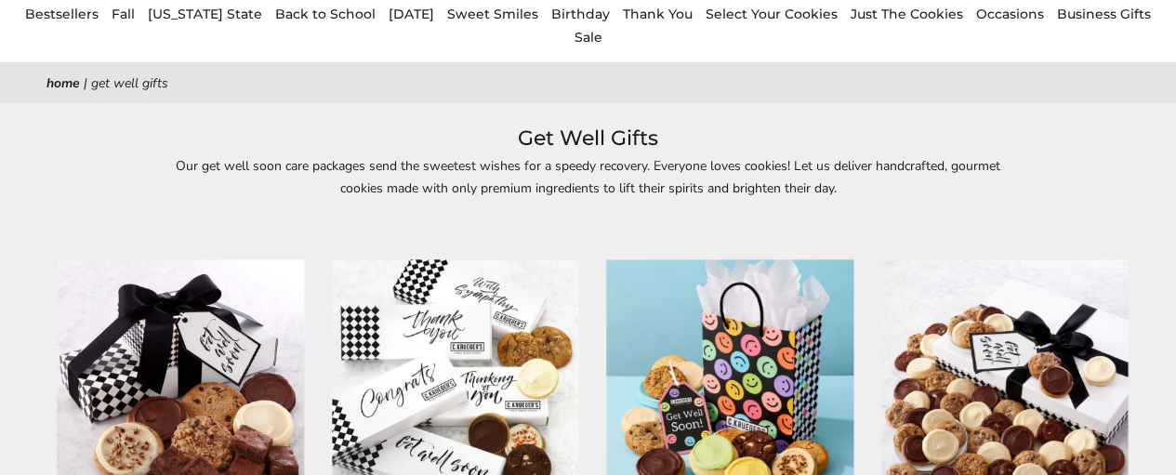
scroll to position [99, 0]
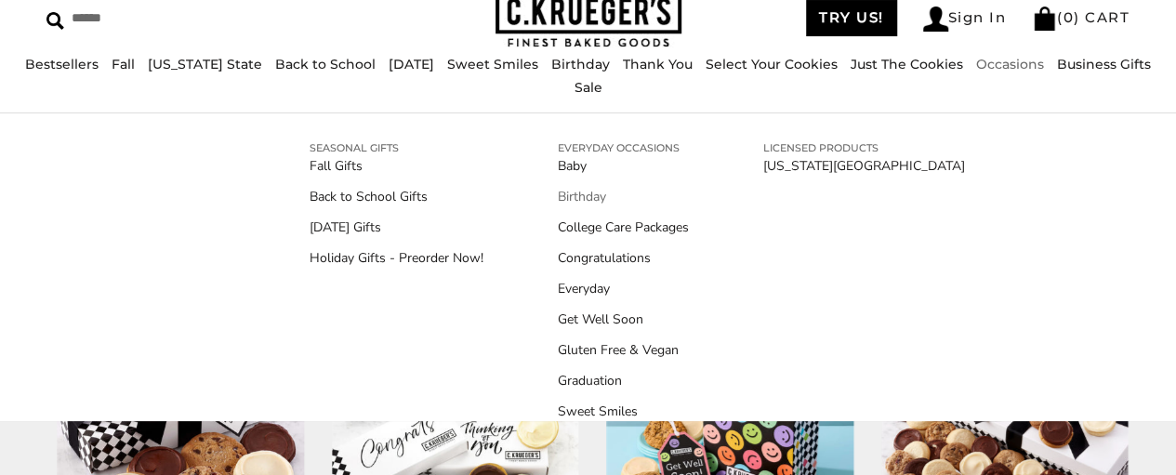
click at [561, 190] on link "Birthday" at bounding box center [623, 197] width 131 height 20
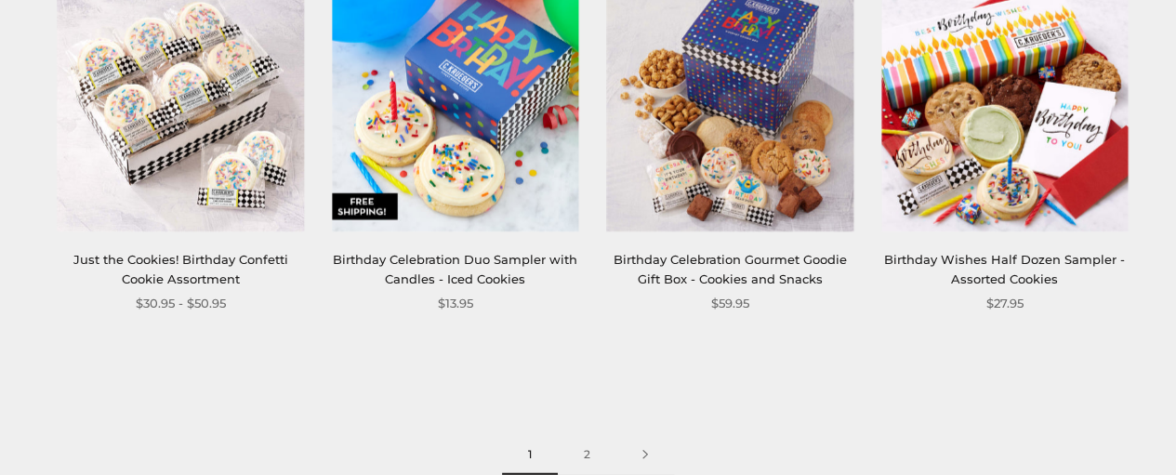
scroll to position [2329, 0]
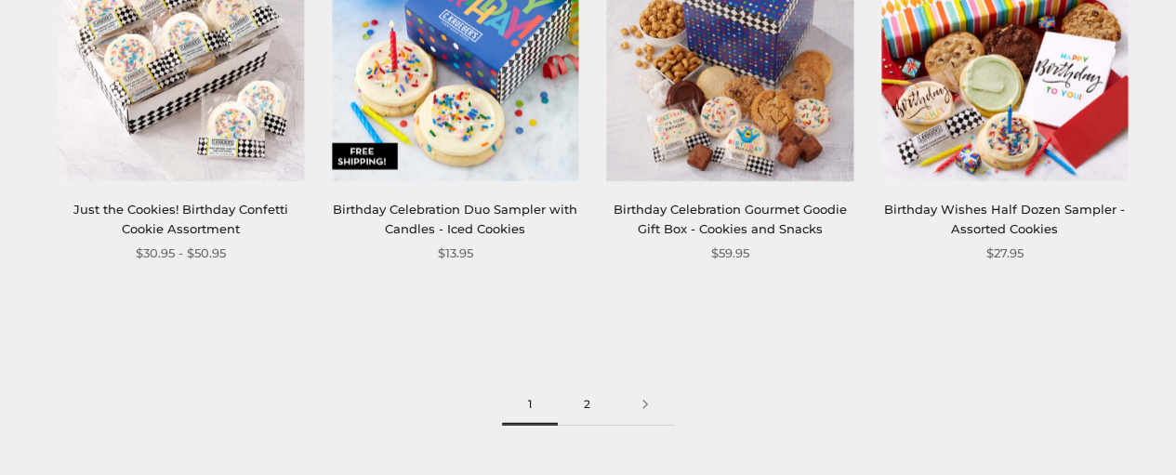
click at [590, 404] on link "2" at bounding box center [587, 405] width 59 height 42
